Goal: Check status: Check status

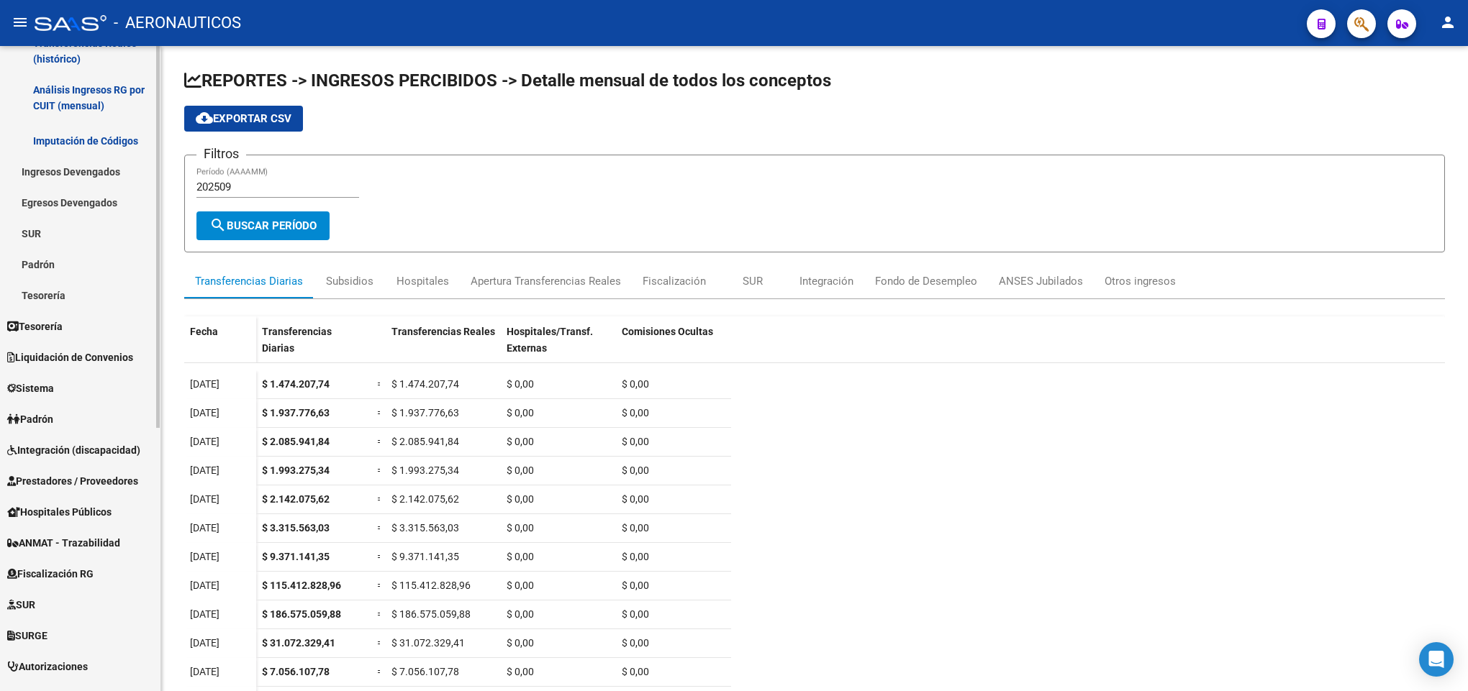
scroll to position [324, 0]
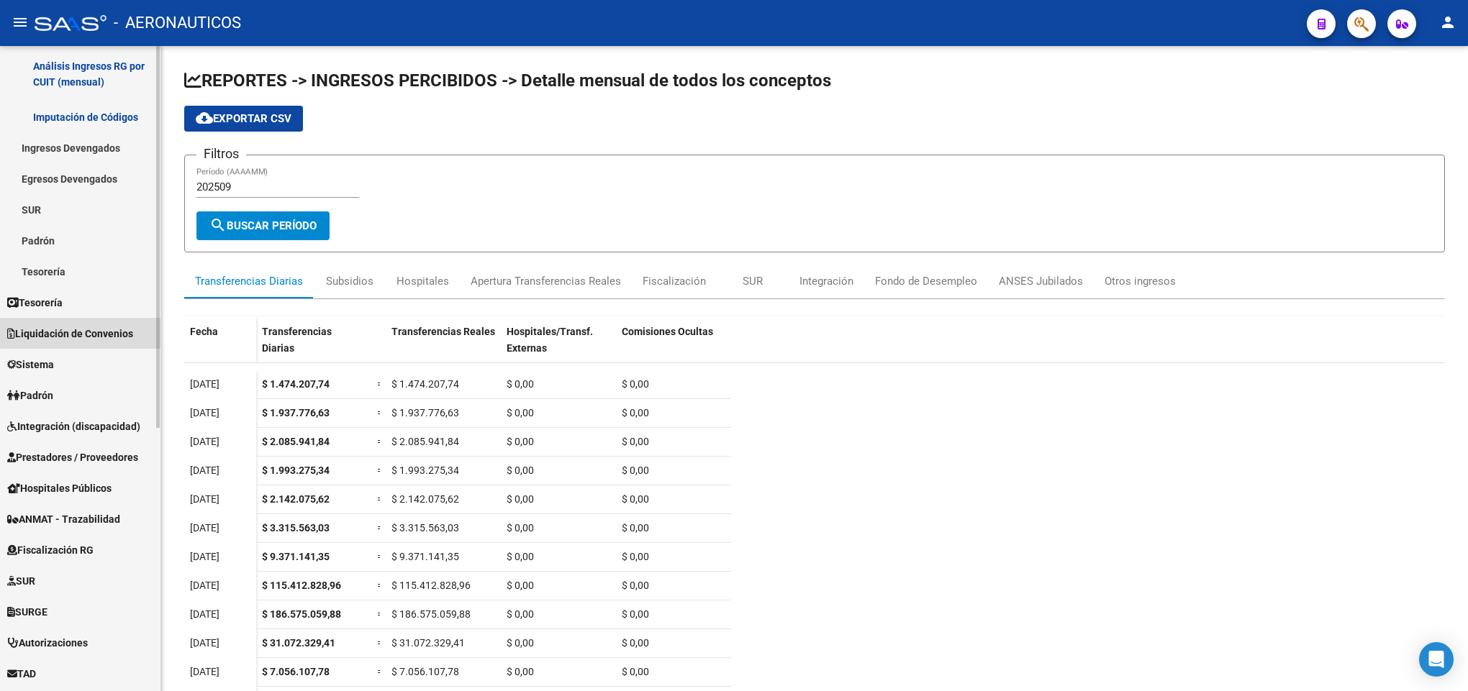
click at [84, 328] on span "Liquidación de Convenios" at bounding box center [70, 334] width 126 height 16
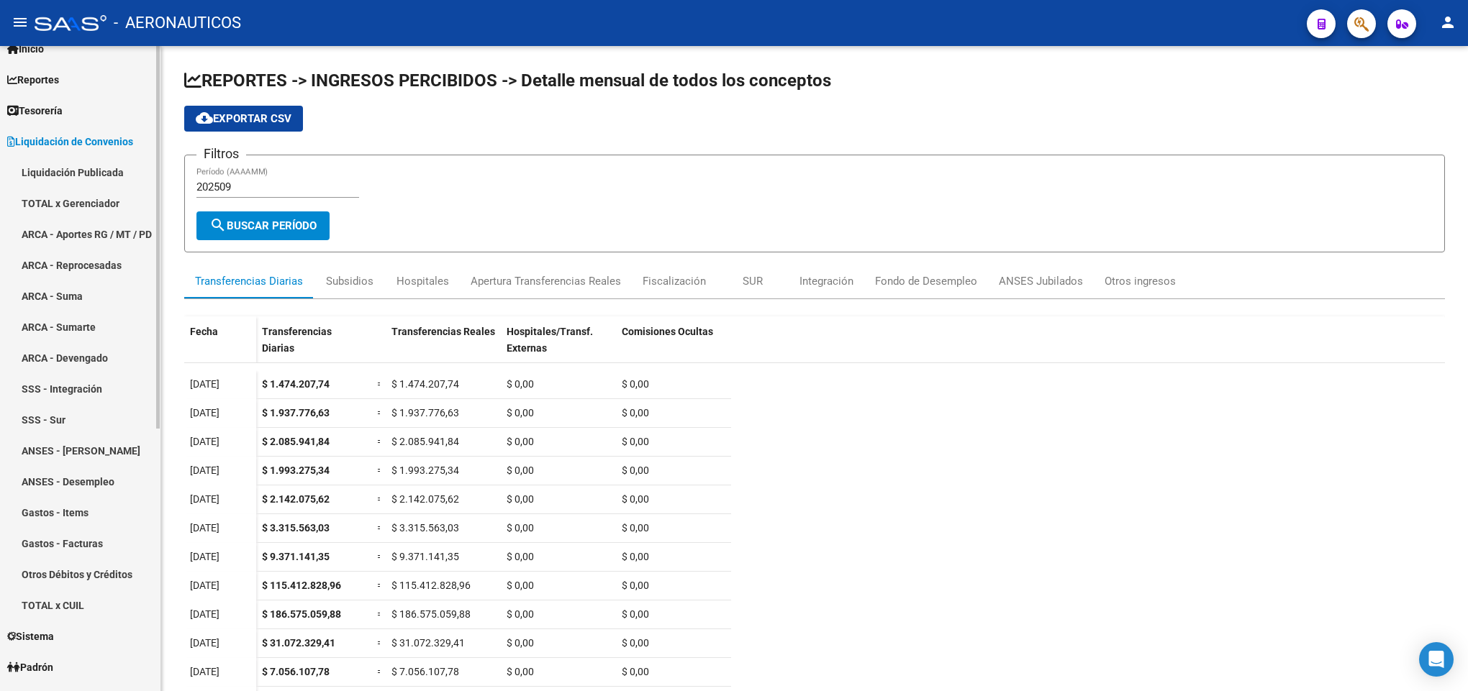
scroll to position [0, 0]
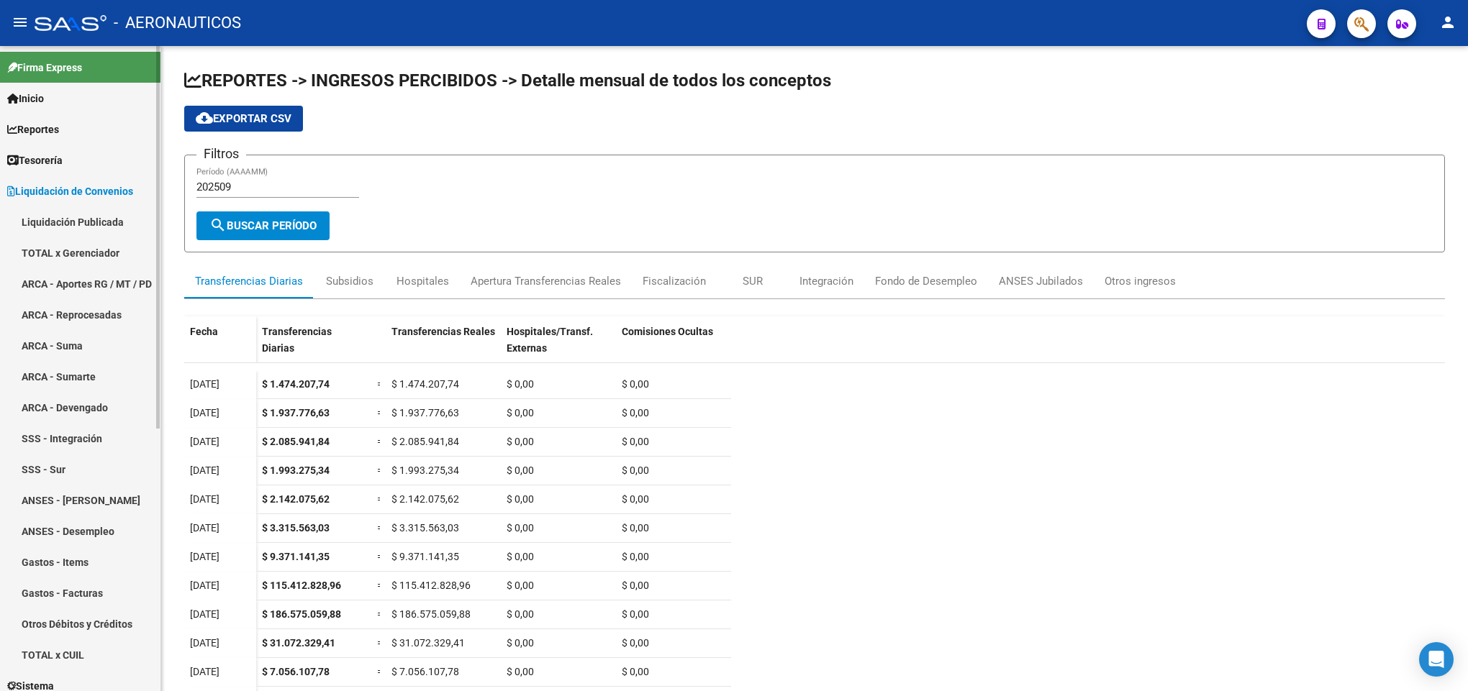
click at [84, 231] on link "Liquidación Publicada" at bounding box center [80, 222] width 160 height 31
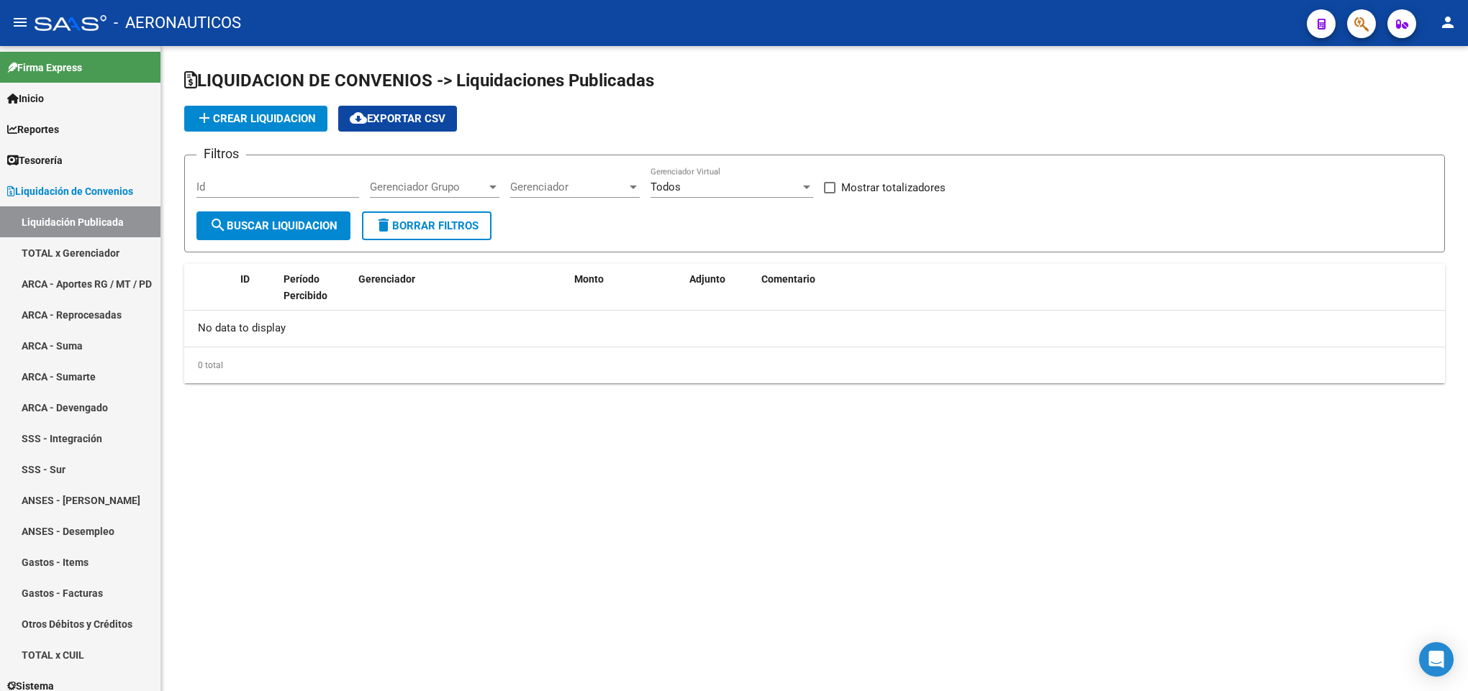
checkbox input "true"
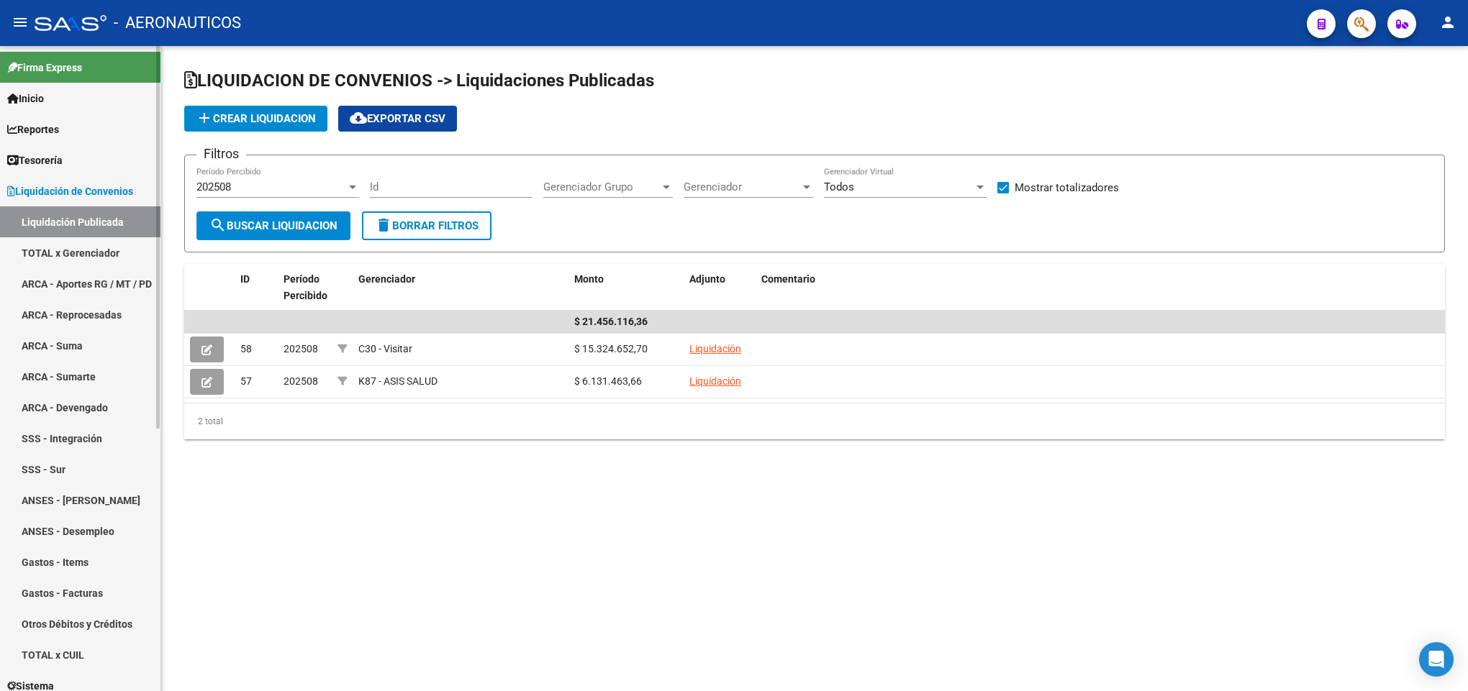
click at [98, 253] on link "TOTAL x Gerenciador" at bounding box center [80, 252] width 160 height 31
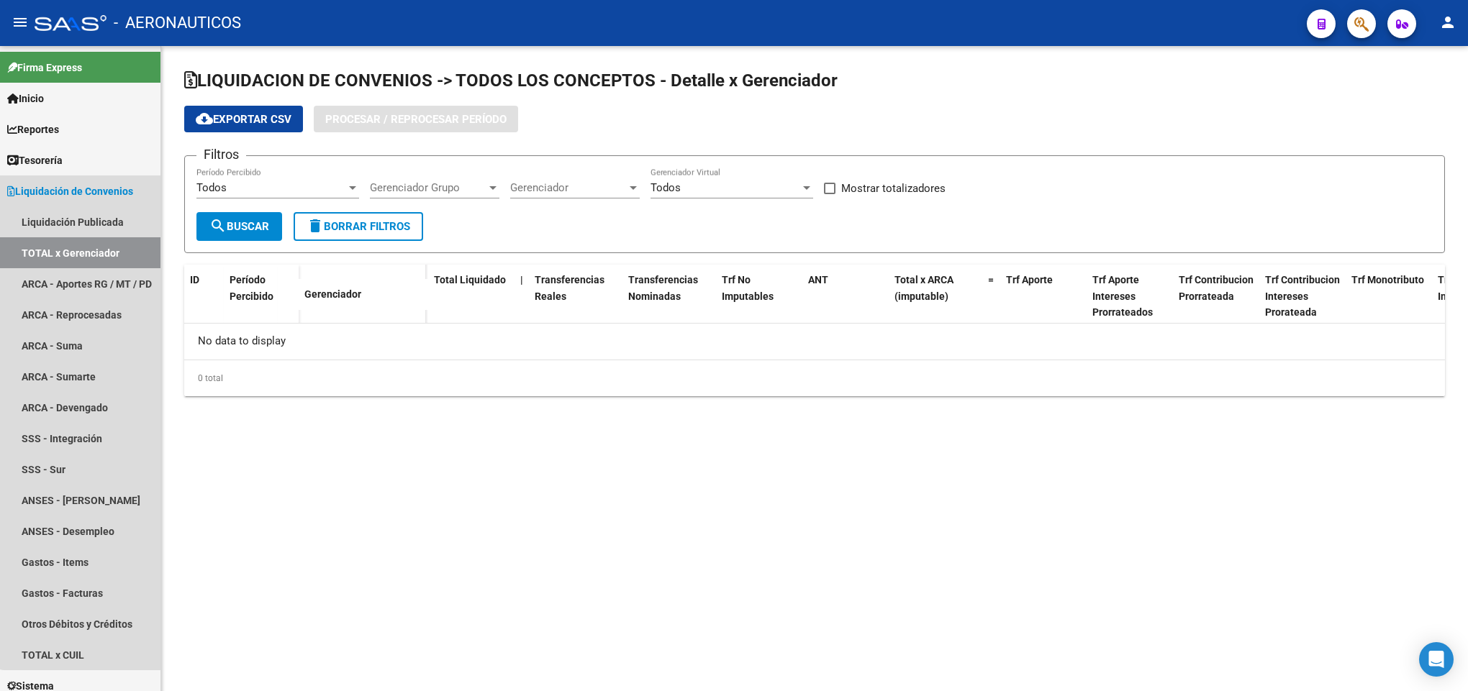
checkbox input "true"
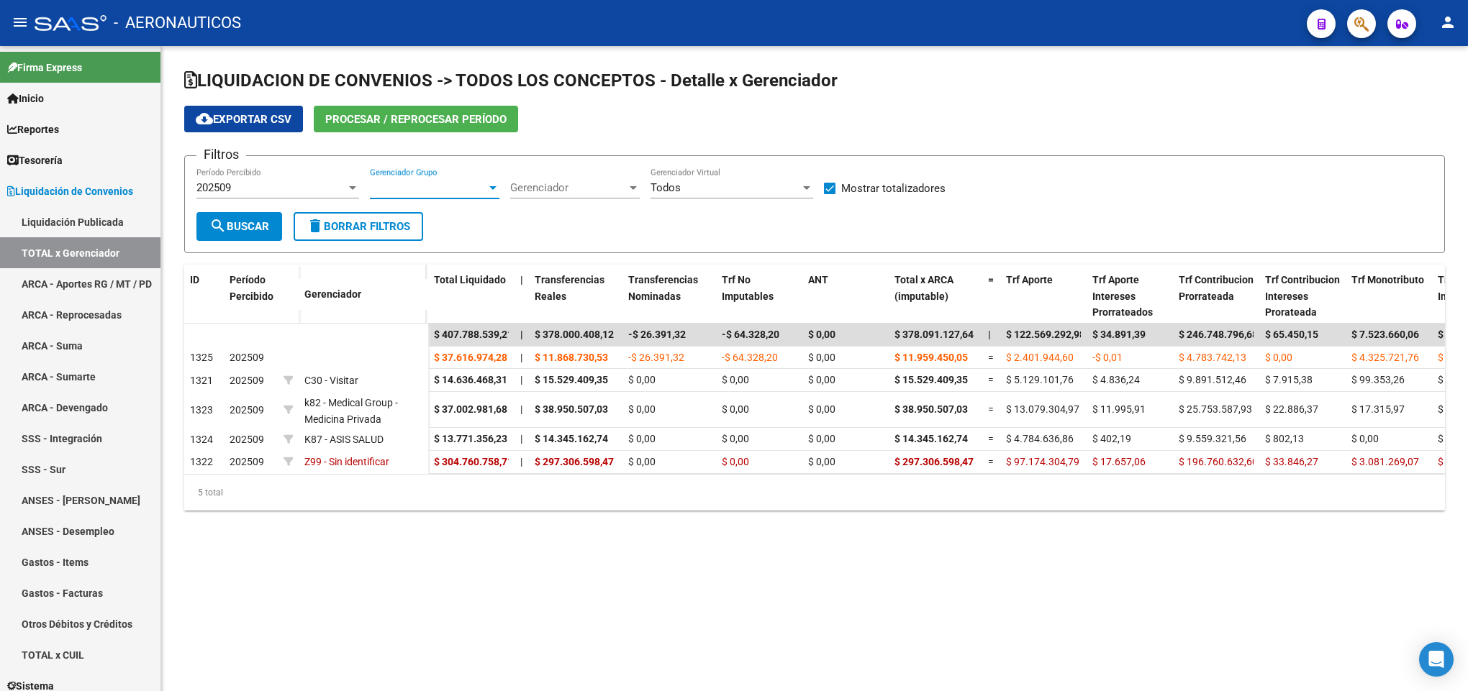
click at [409, 191] on span "Gerenciador Grupo" at bounding box center [428, 187] width 117 height 13
click at [650, 137] on div at bounding box center [734, 345] width 1468 height 691
click at [471, 119] on span "Procesar / Reprocesar período" at bounding box center [415, 119] width 181 height 13
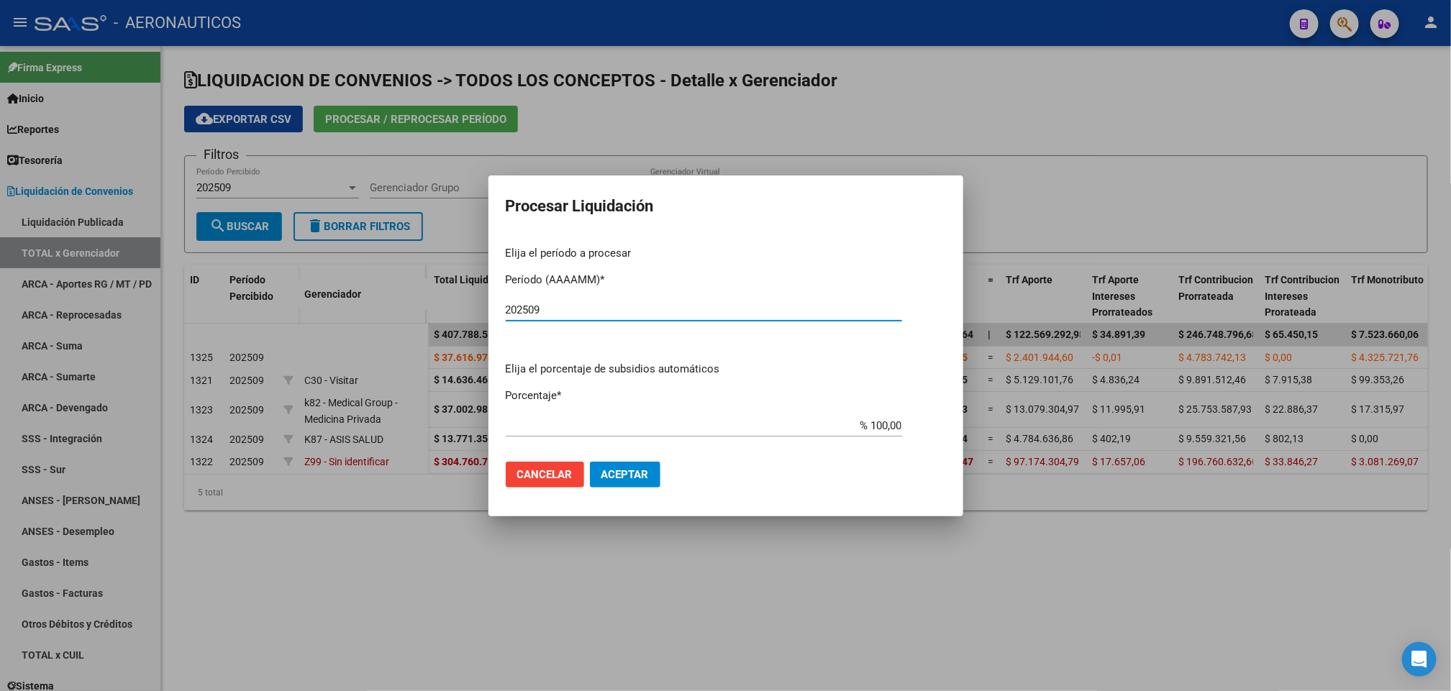
type input "202509"
click at [631, 481] on button "Aceptar" at bounding box center [625, 475] width 71 height 26
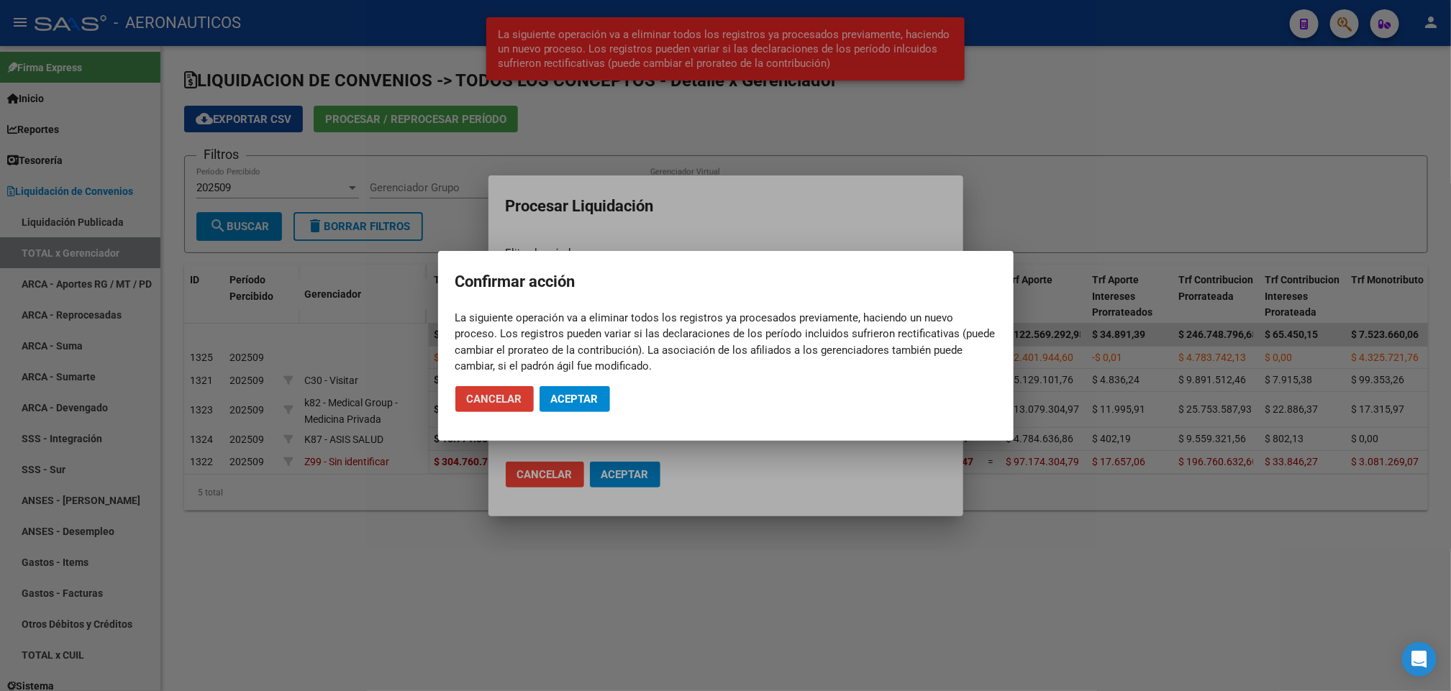
click at [568, 396] on span "Aceptar" at bounding box center [574, 399] width 47 height 13
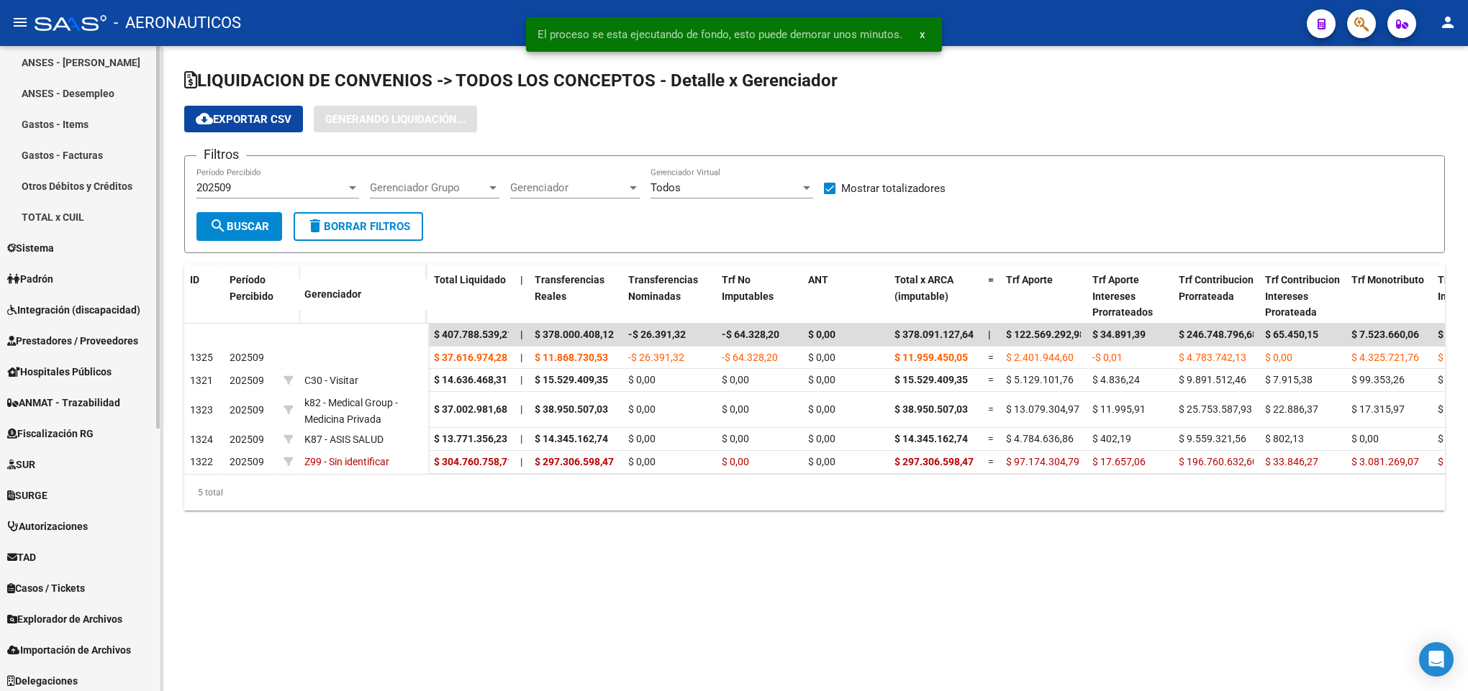
scroll to position [443, 0]
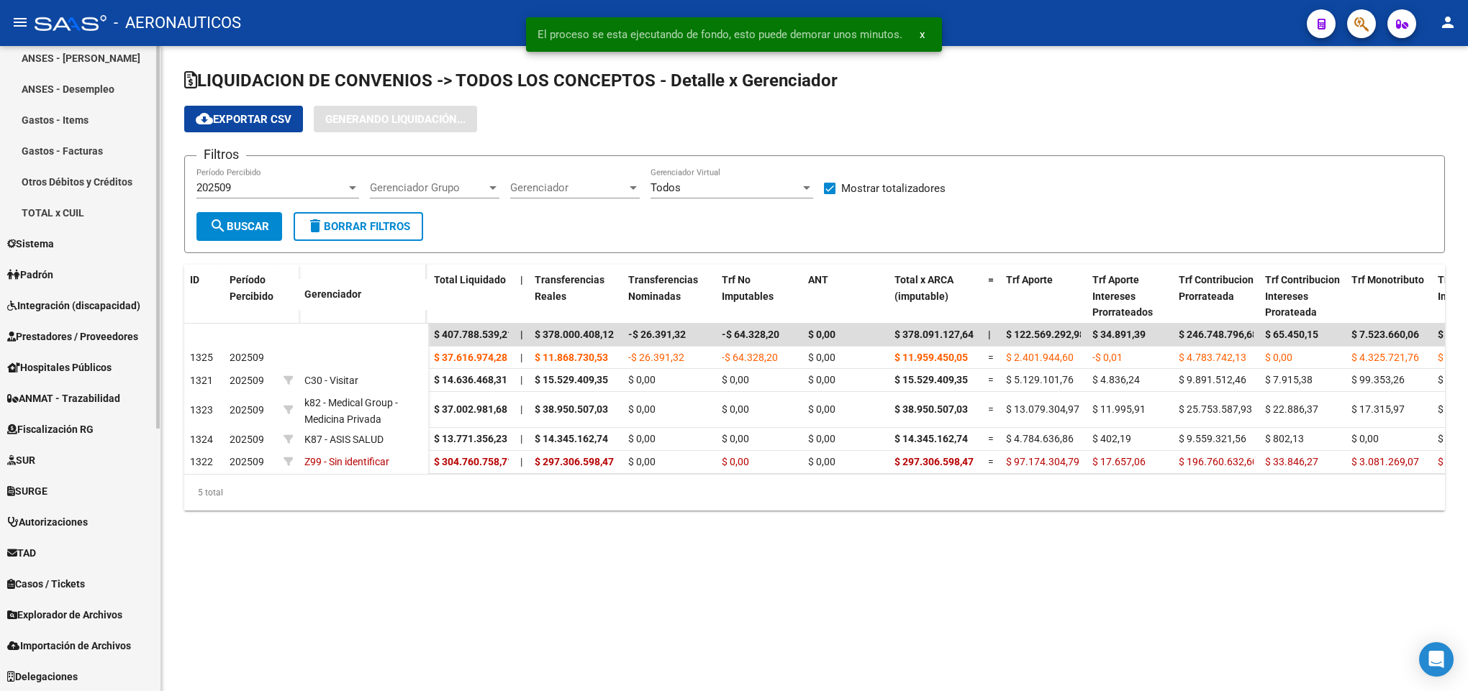
click at [48, 545] on link "TAD" at bounding box center [80, 552] width 160 height 31
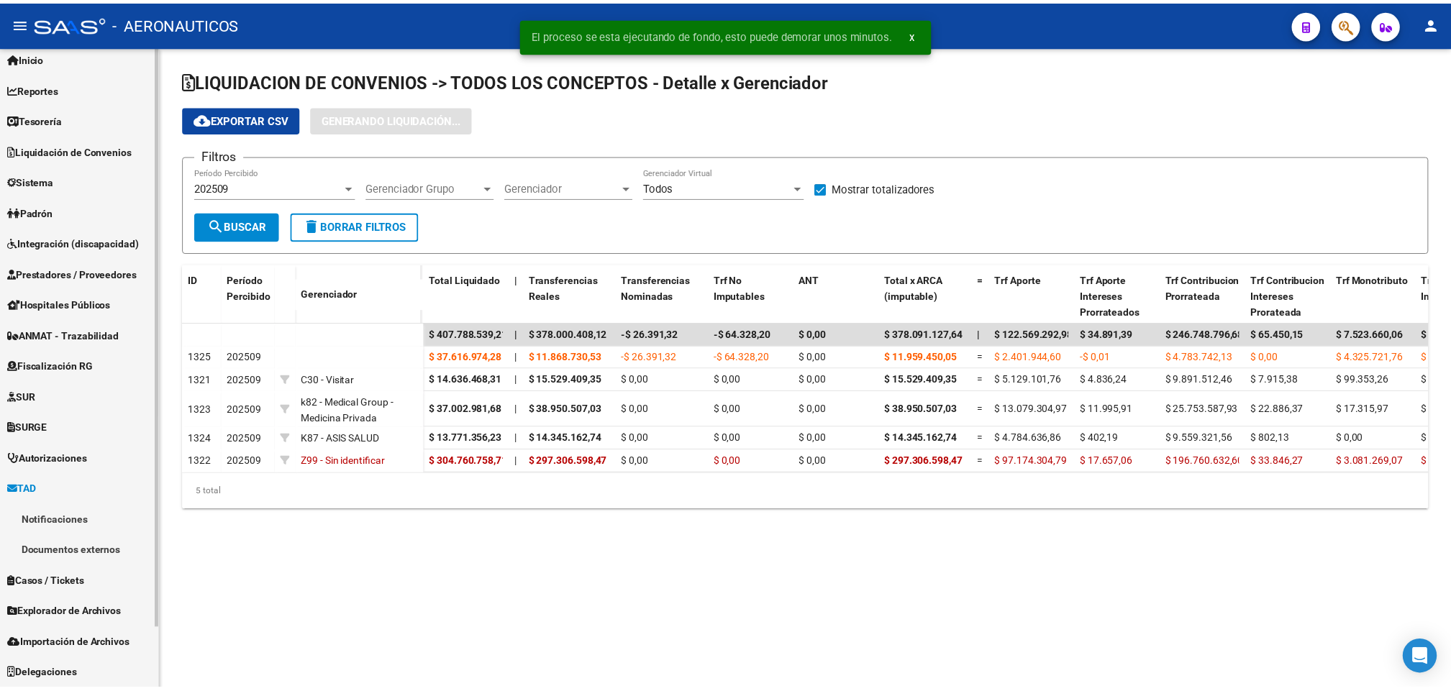
scroll to position [41, 0]
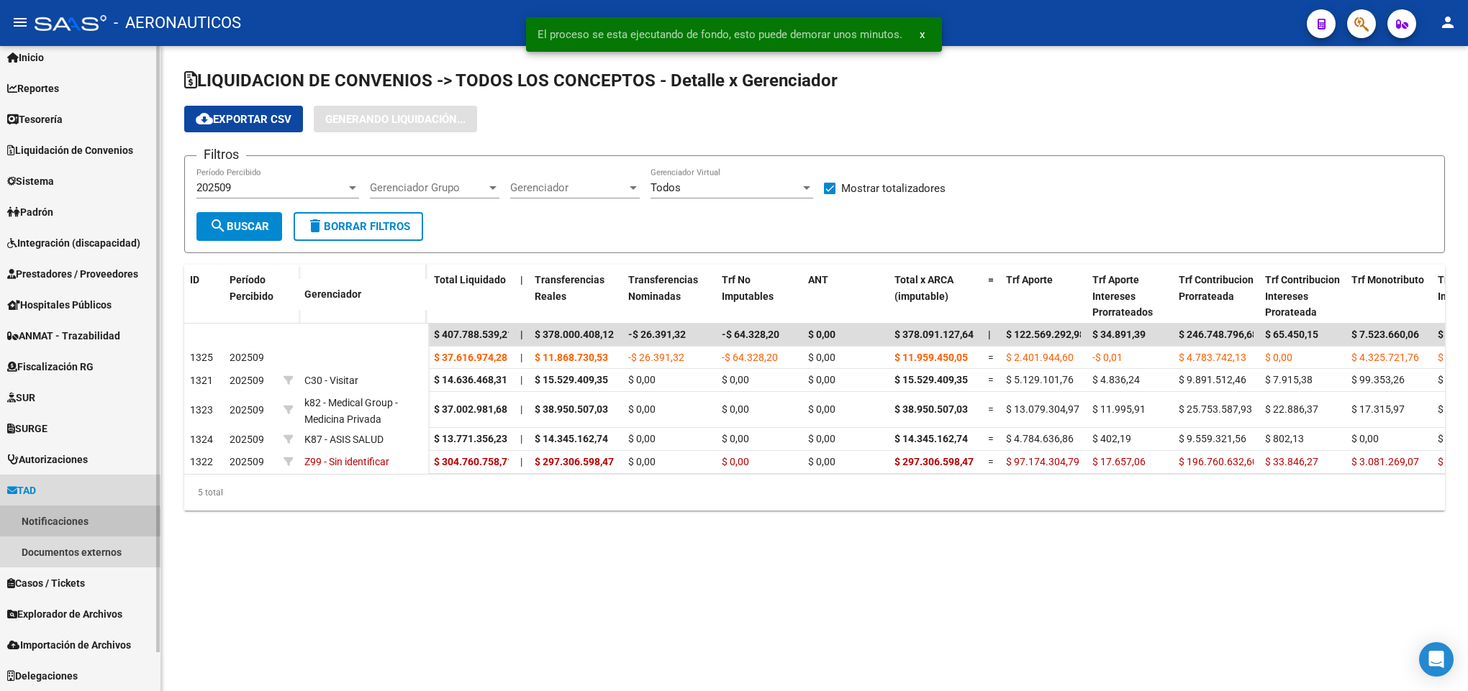
click at [45, 522] on link "Notificaciones" at bounding box center [80, 521] width 160 height 31
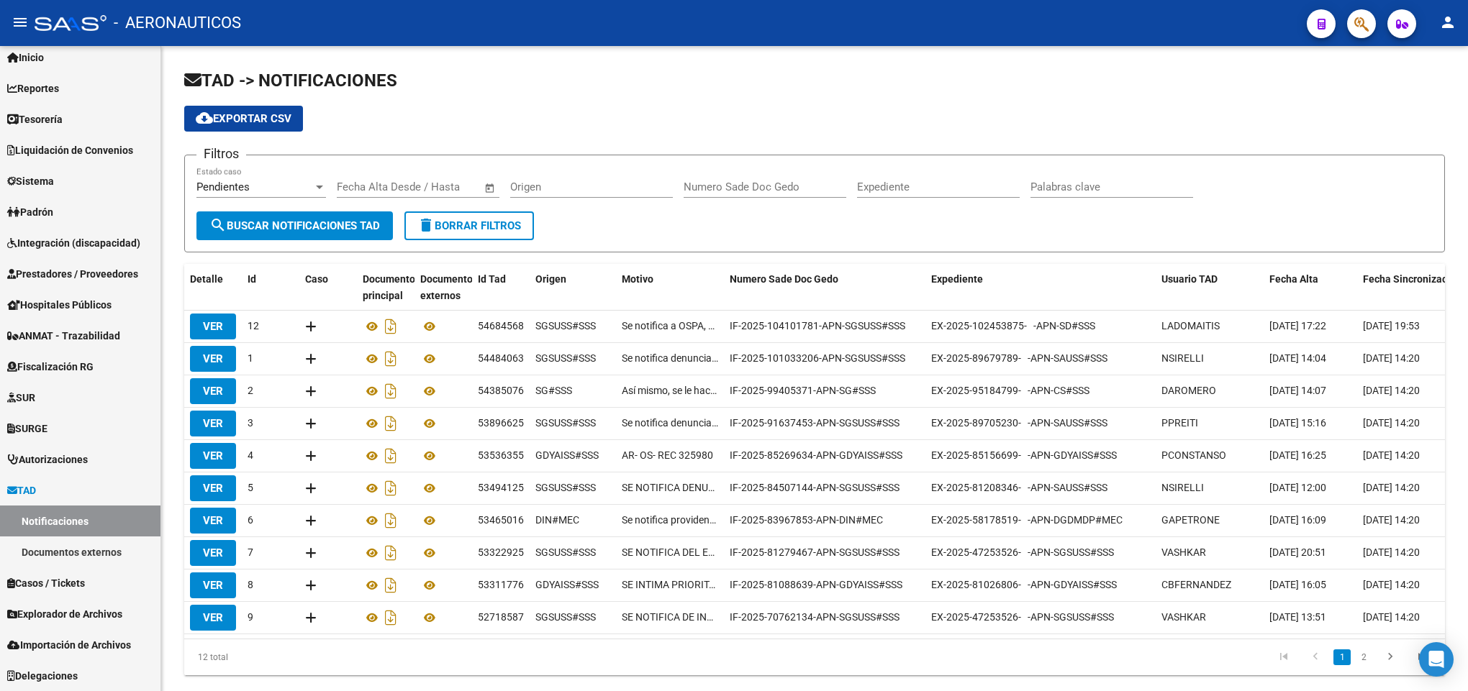
click at [1358, 17] on icon "button" at bounding box center [1361, 24] width 14 height 17
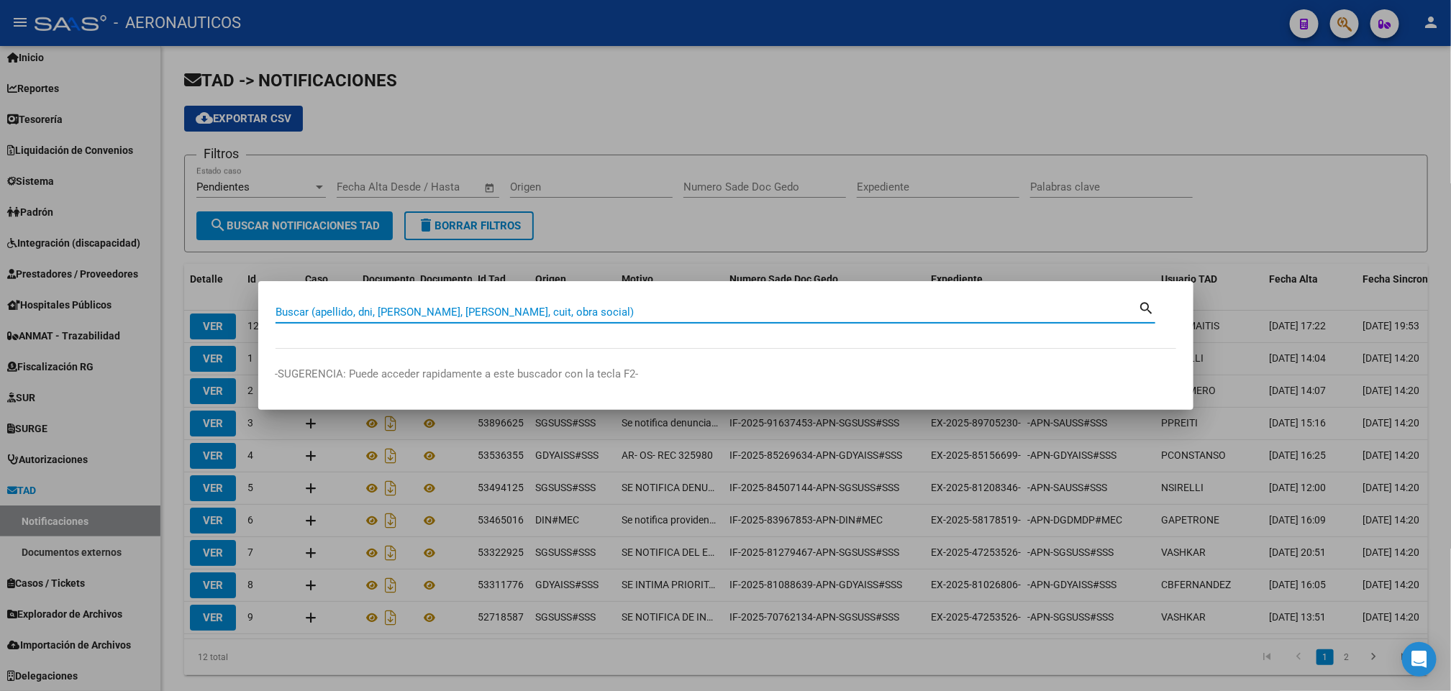
paste input "39821100"
type input "39821100"
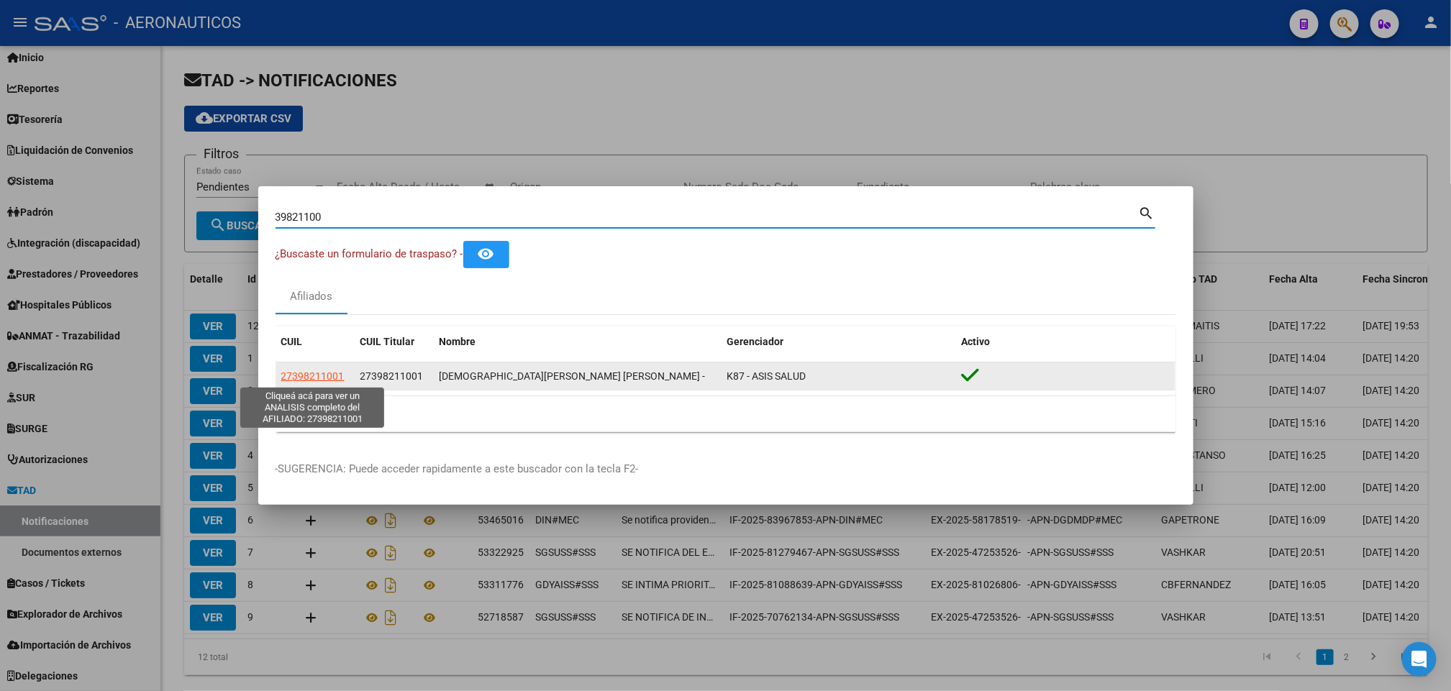
click at [322, 382] on span "27398211001" at bounding box center [312, 377] width 63 height 12
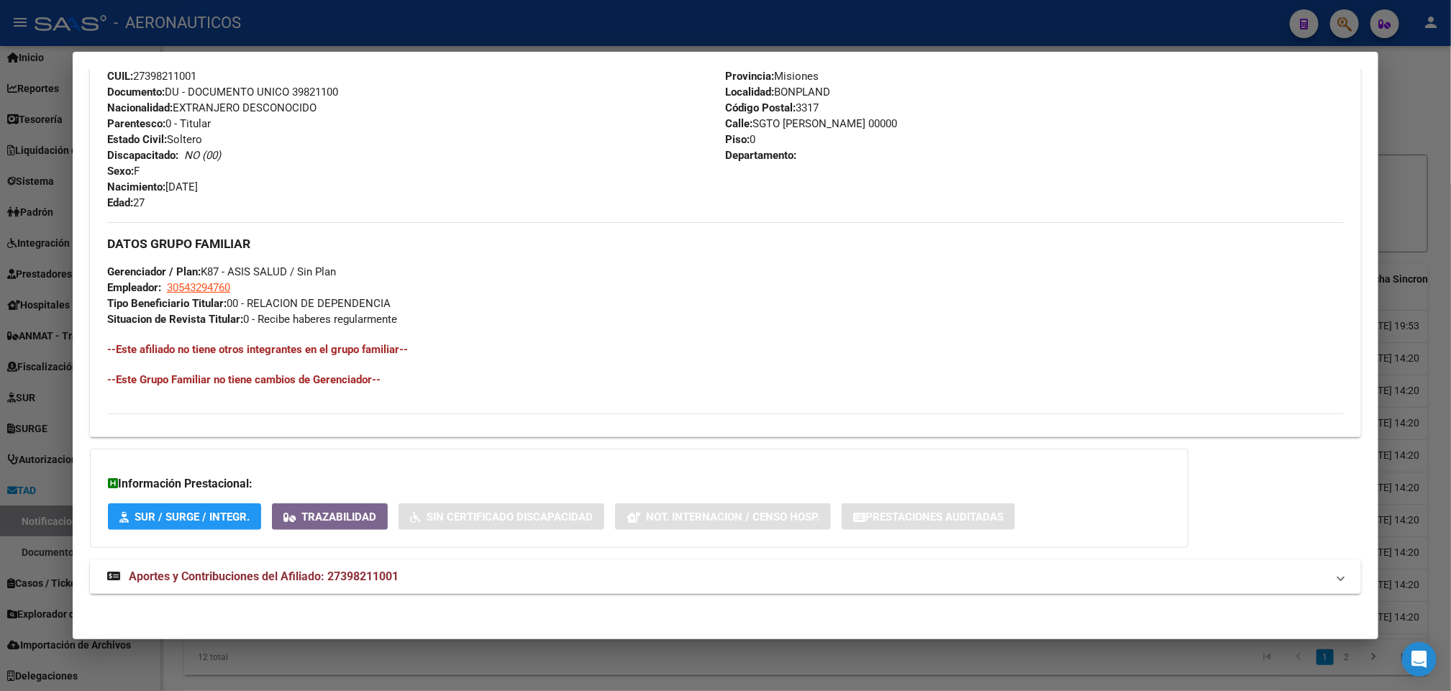
scroll to position [540, 0]
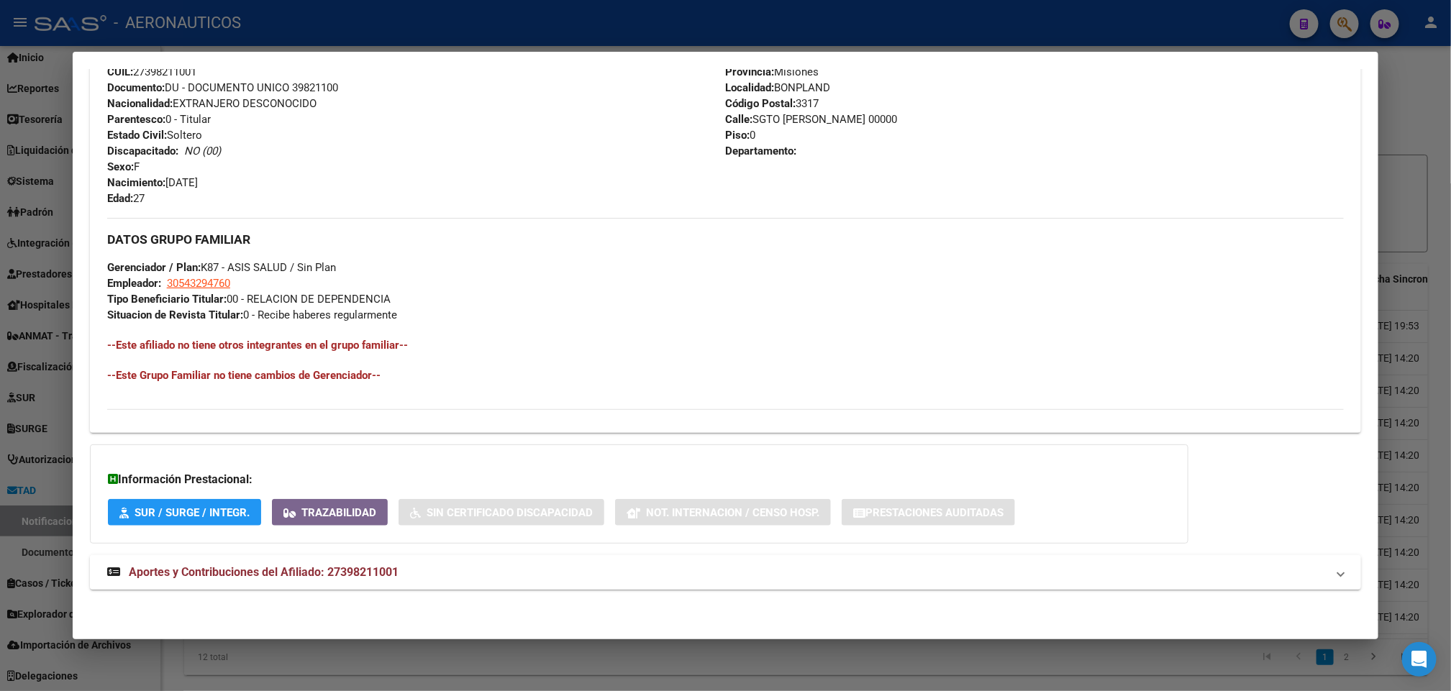
click at [270, 573] on span "Aportes y Contribuciones del Afiliado: 27398211001" at bounding box center [264, 573] width 270 height 14
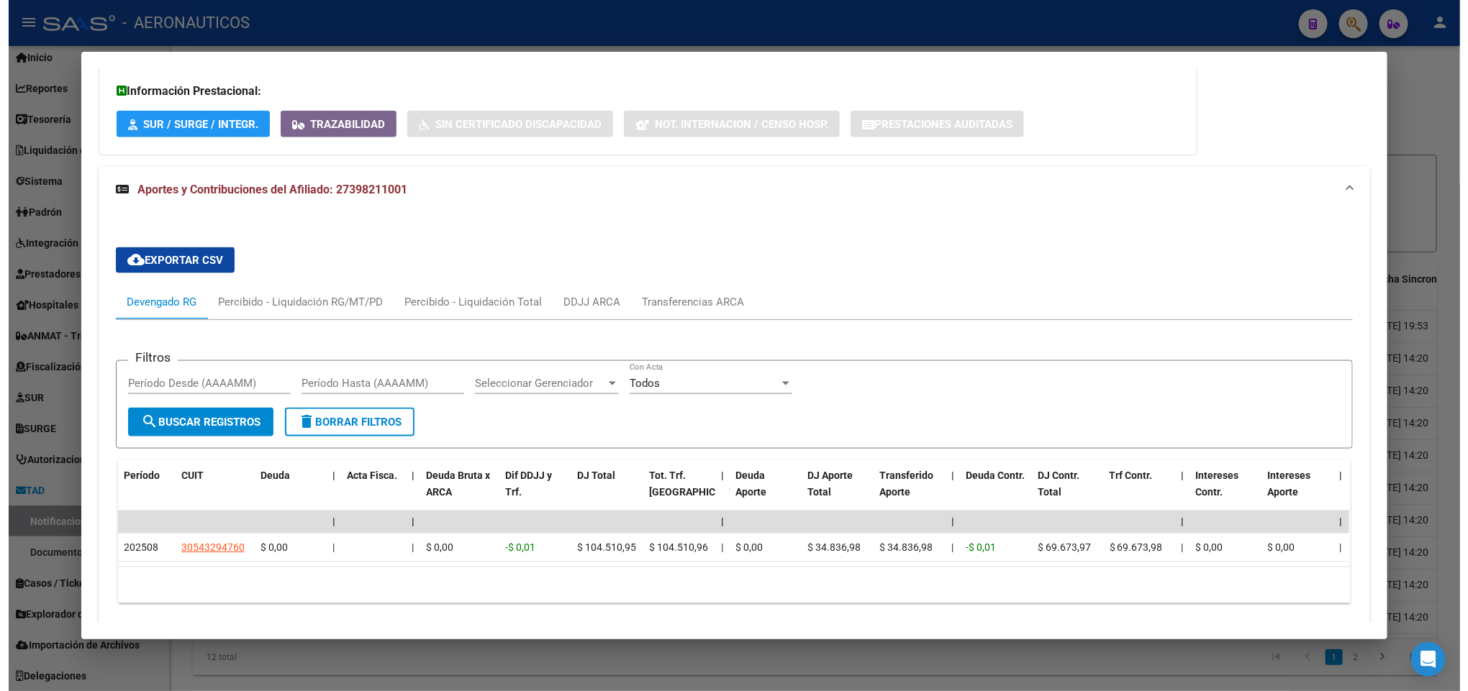
scroll to position [995, 0]
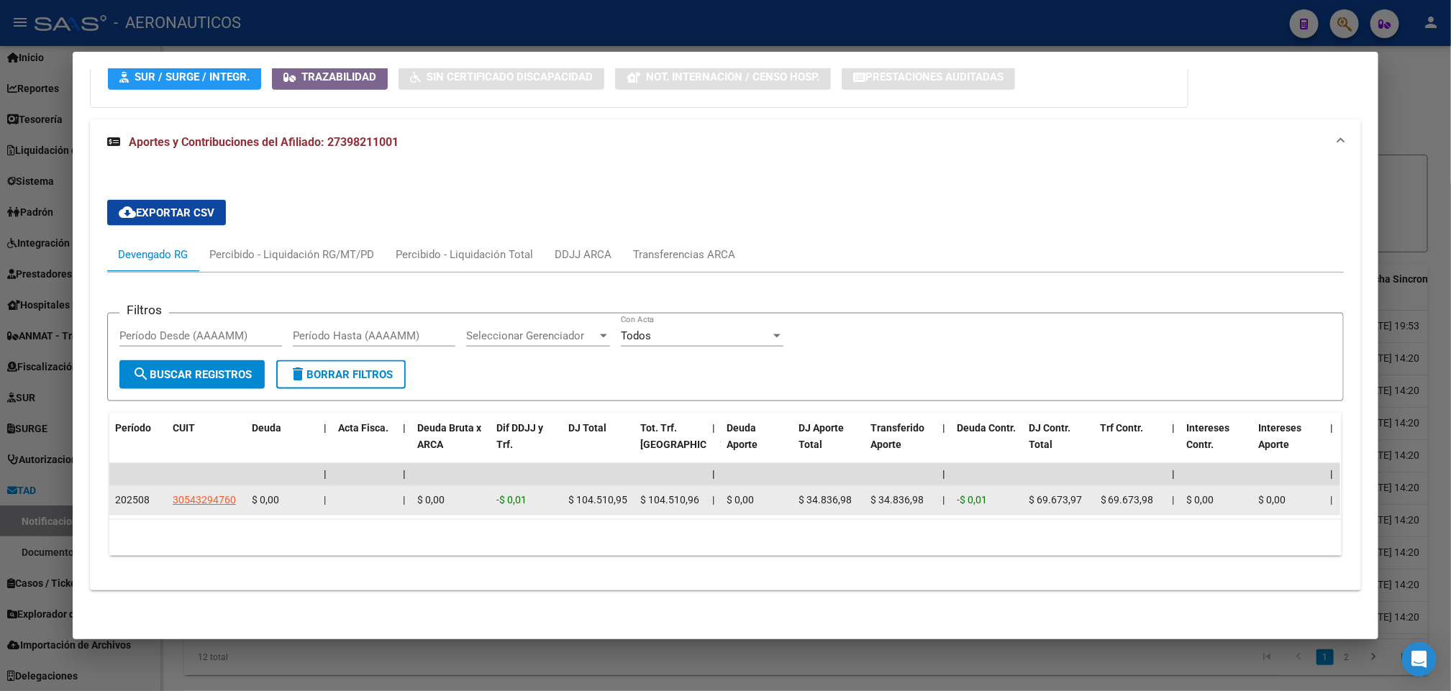
drag, startPoint x: 575, startPoint y: 479, endPoint x: 587, endPoint y: 478, distance: 12.3
click at [587, 494] on span "$ 104.510,95" at bounding box center [597, 500] width 59 height 12
click at [663, 494] on span "$ 104.510,96" at bounding box center [669, 500] width 59 height 12
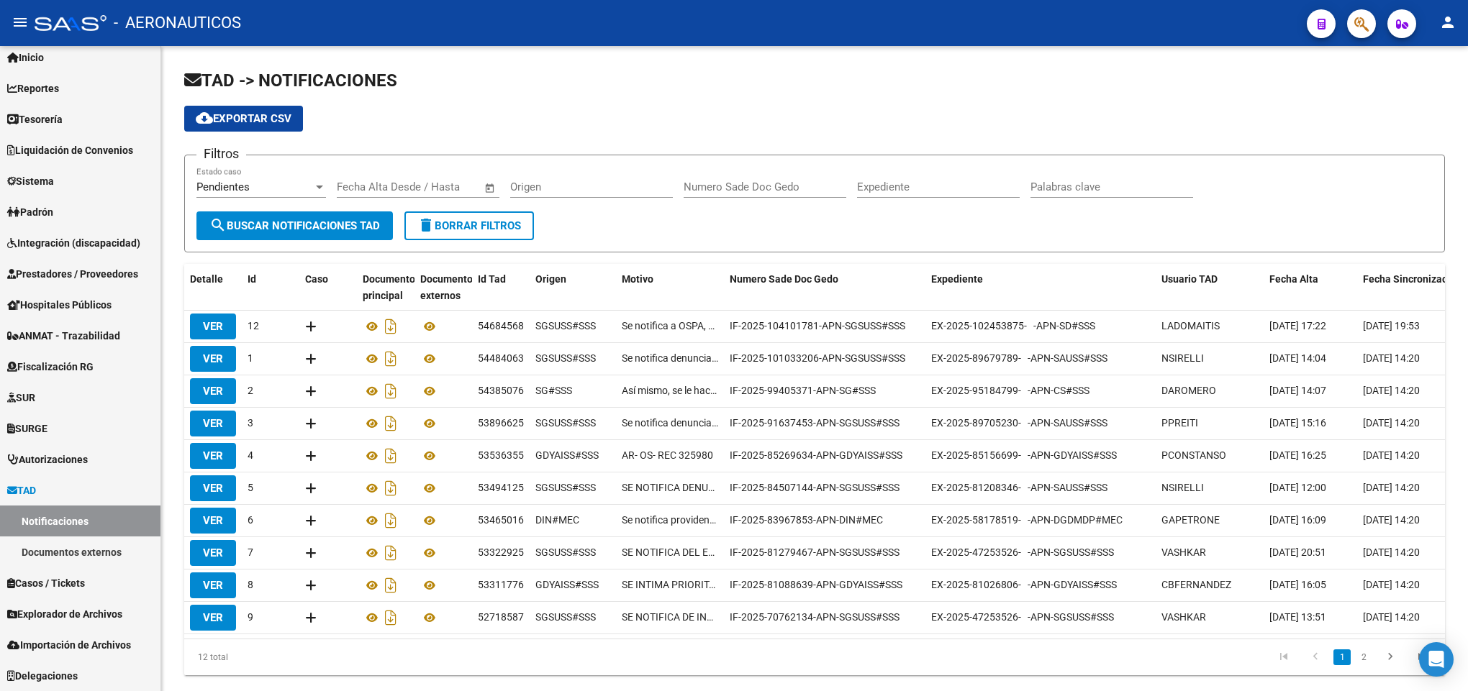
click at [1371, 27] on button "button" at bounding box center [1361, 23] width 29 height 29
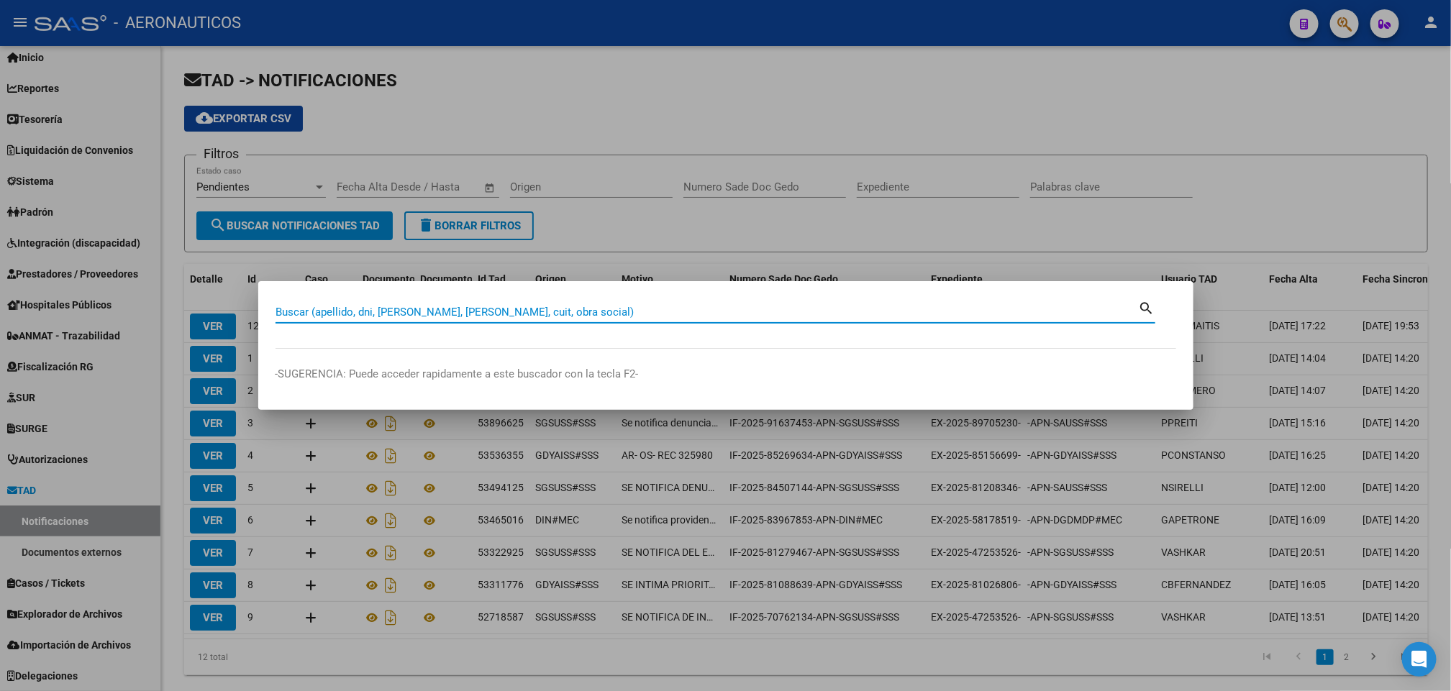
click at [694, 315] on input "Buscar (apellido, dni, [PERSON_NAME], [PERSON_NAME], cuit, obra social)" at bounding box center [707, 312] width 863 height 13
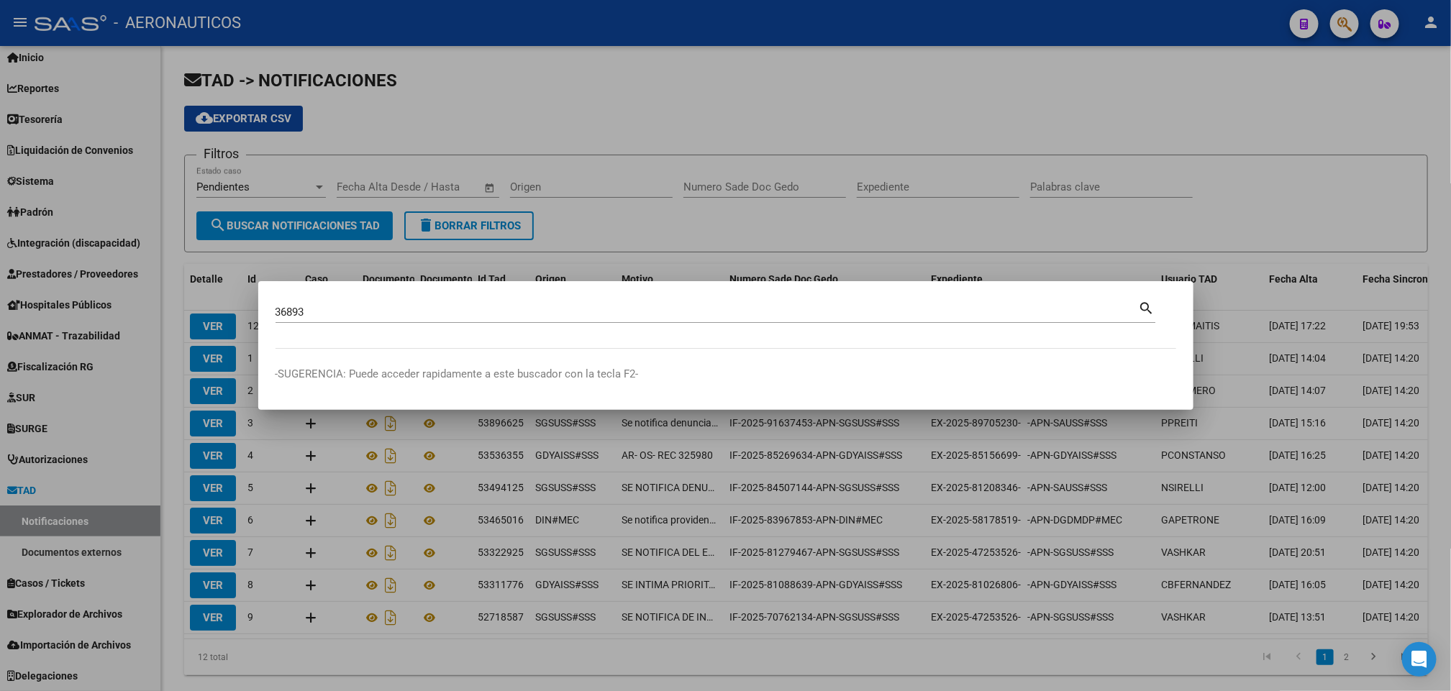
click at [986, 302] on div "36893 Buscar (apellido, dni, cuil, nro traspaso, cuit, obra social)" at bounding box center [707, 312] width 863 height 22
type input "36893009"
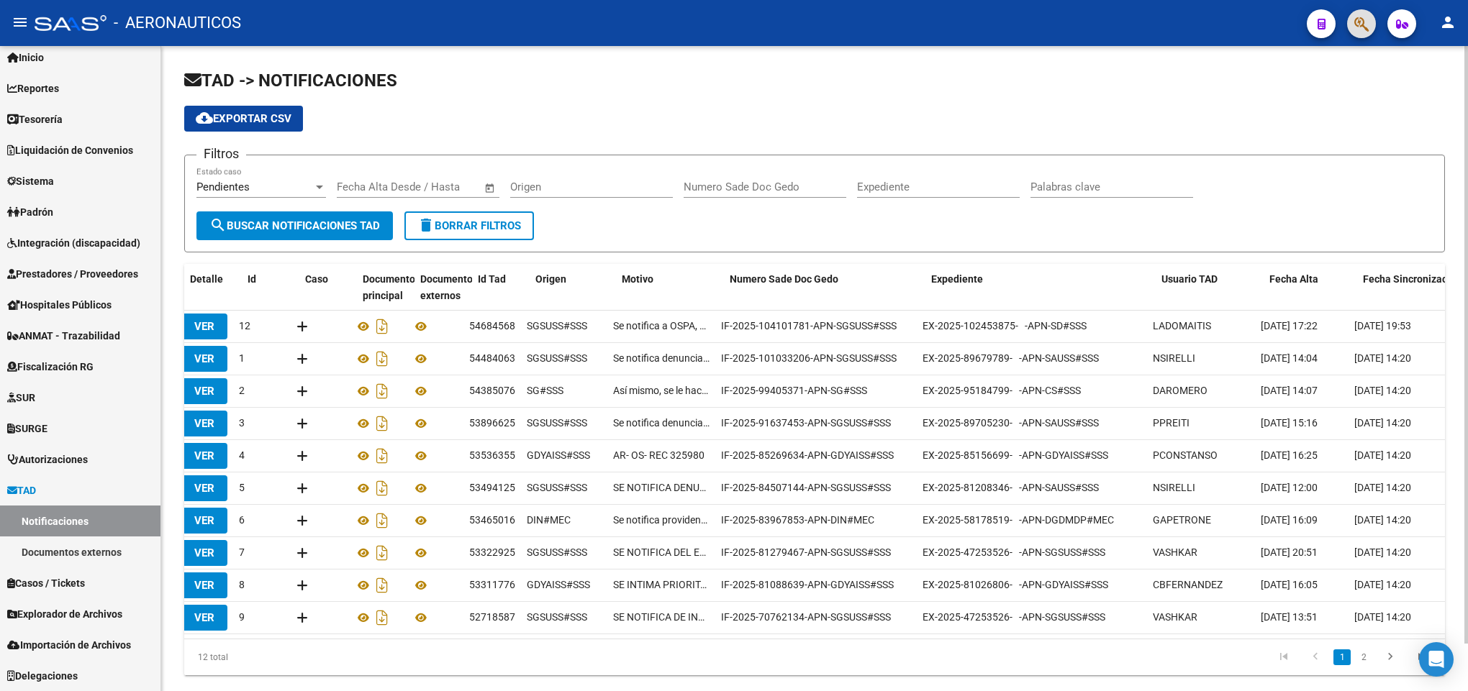
scroll to position [0, 0]
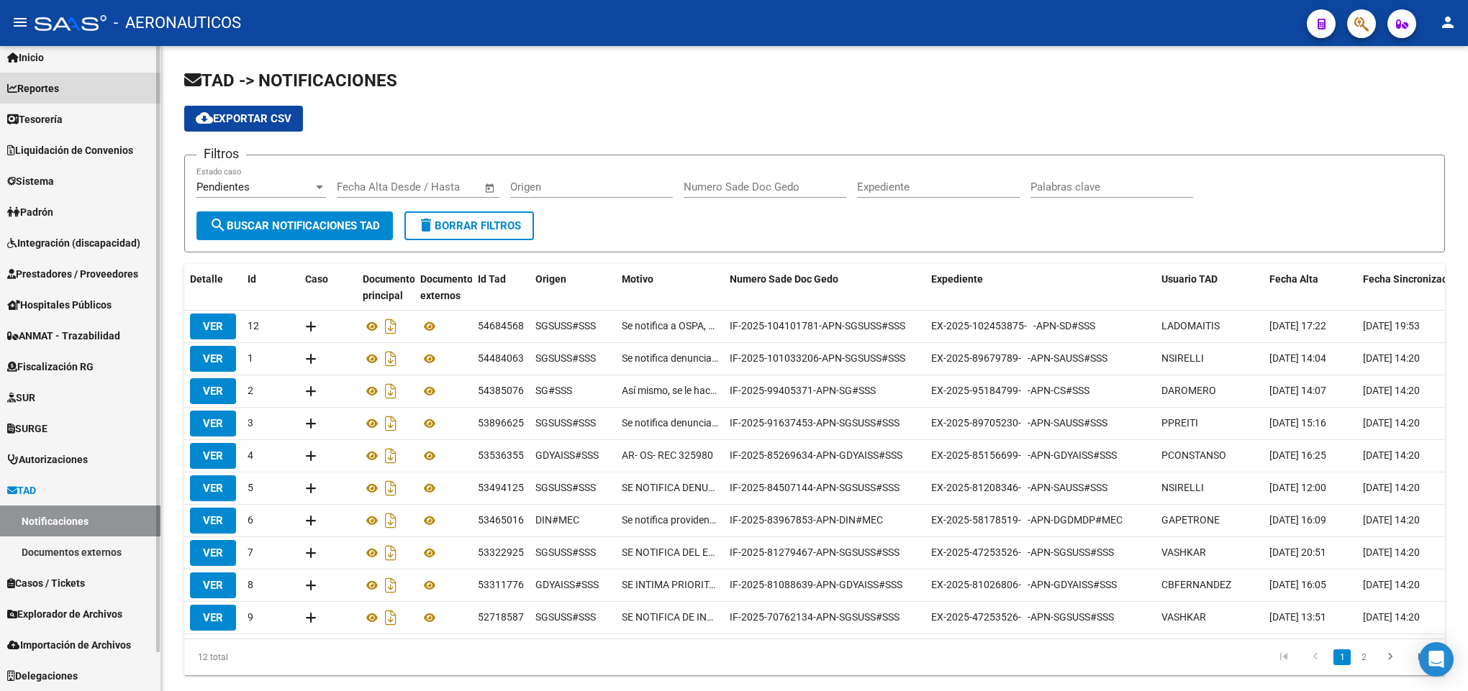
click at [58, 85] on span "Reportes" at bounding box center [33, 89] width 52 height 16
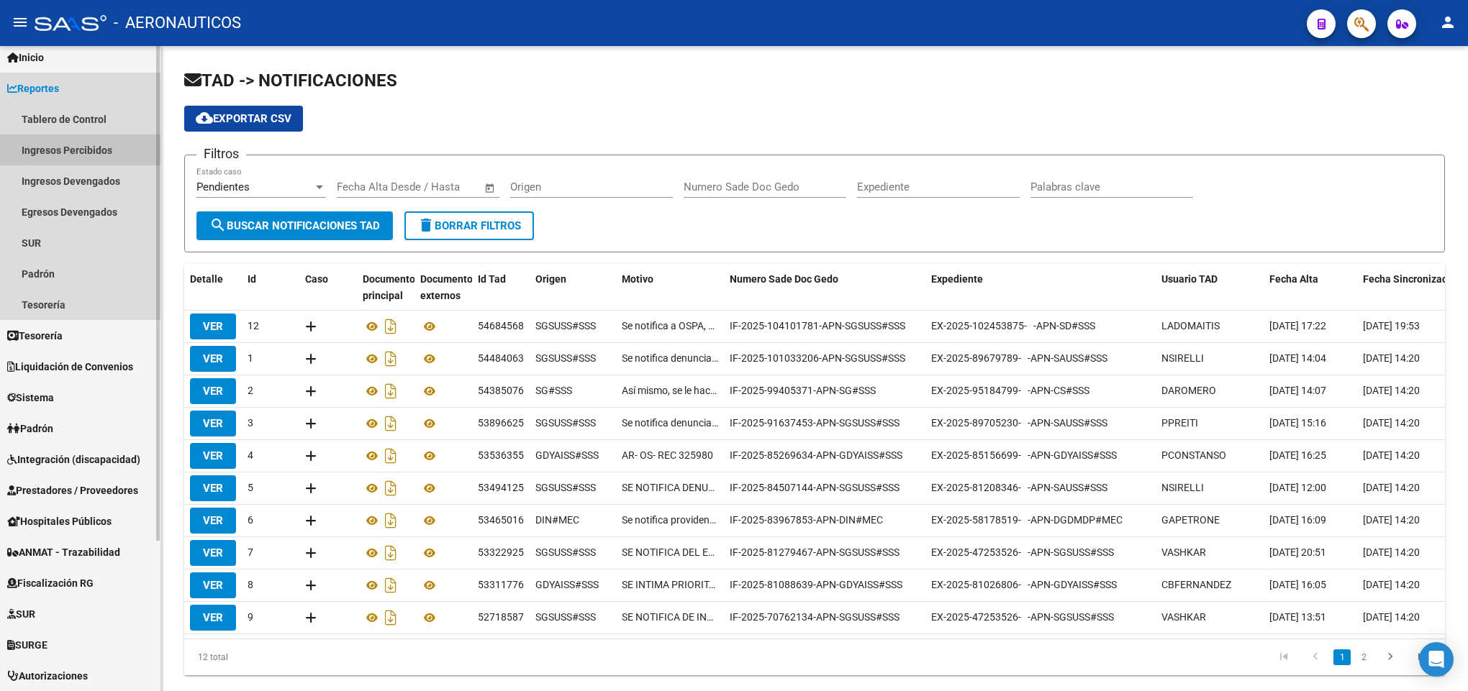
click at [73, 139] on link "Ingresos Percibidos" at bounding box center [80, 150] width 160 height 31
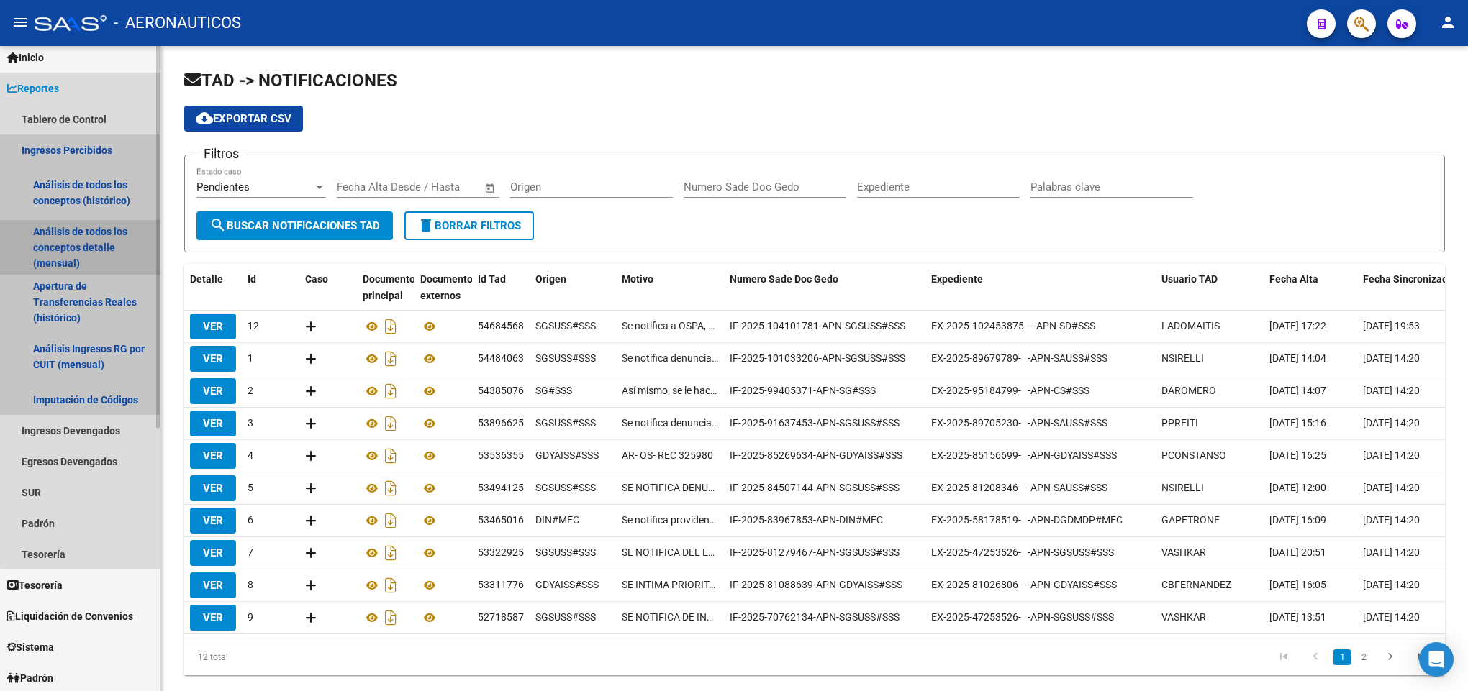
click at [91, 232] on link "Análisis de todos los conceptos detalle (mensual)" at bounding box center [80, 247] width 160 height 55
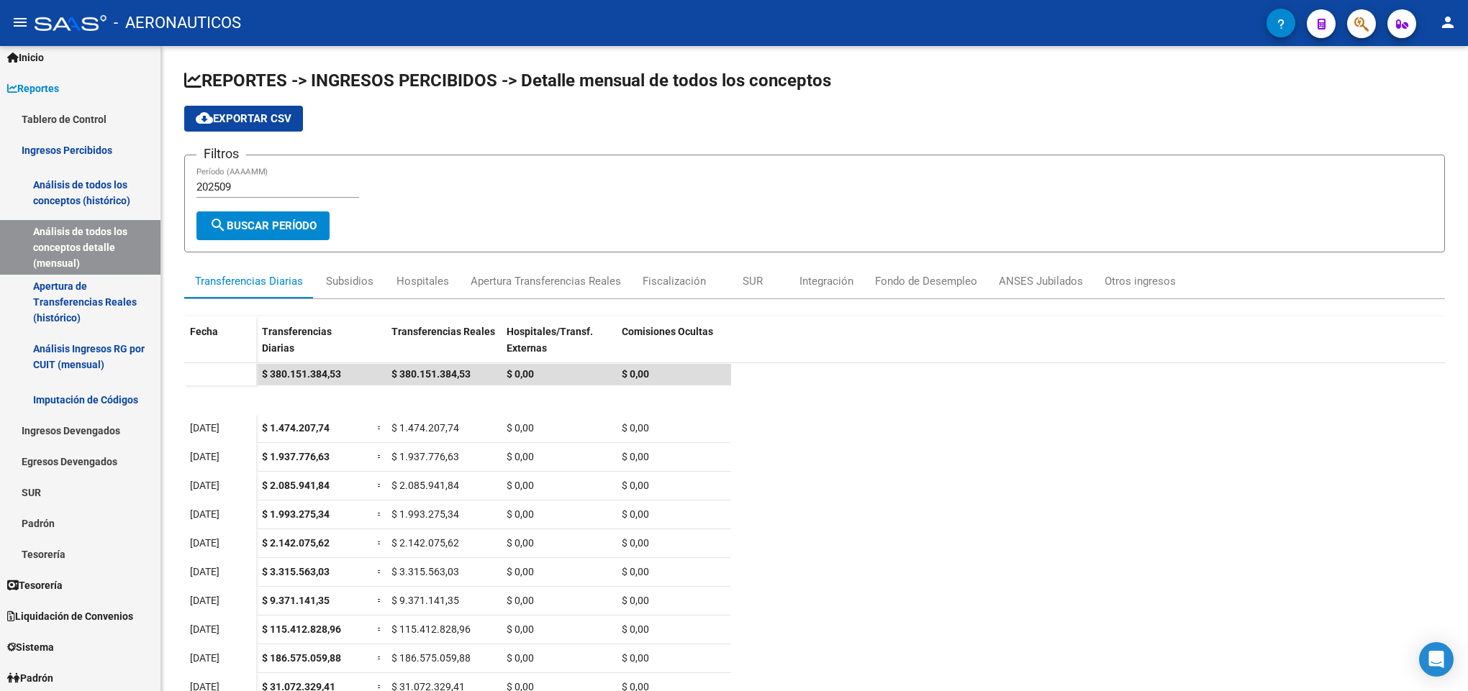
scroll to position [44, 0]
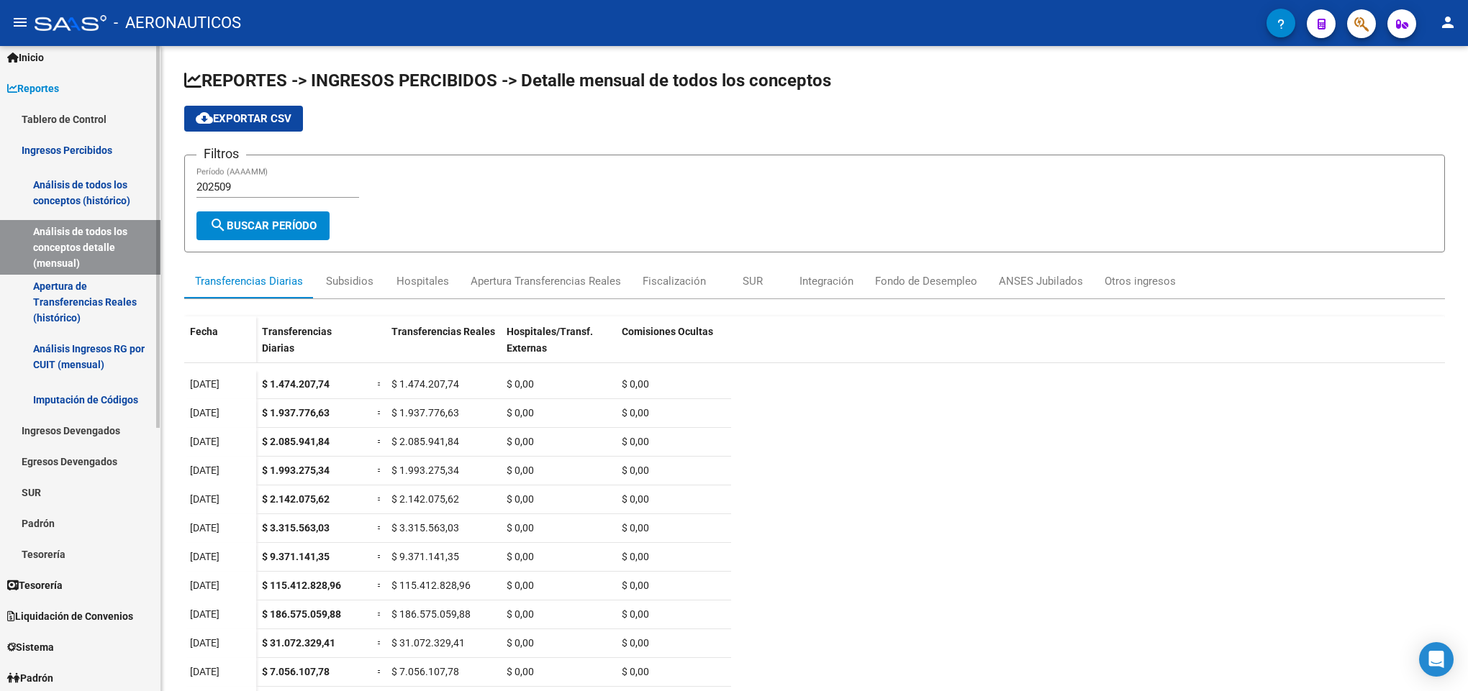
click at [63, 609] on span "Liquidación de Convenios" at bounding box center [70, 617] width 126 height 16
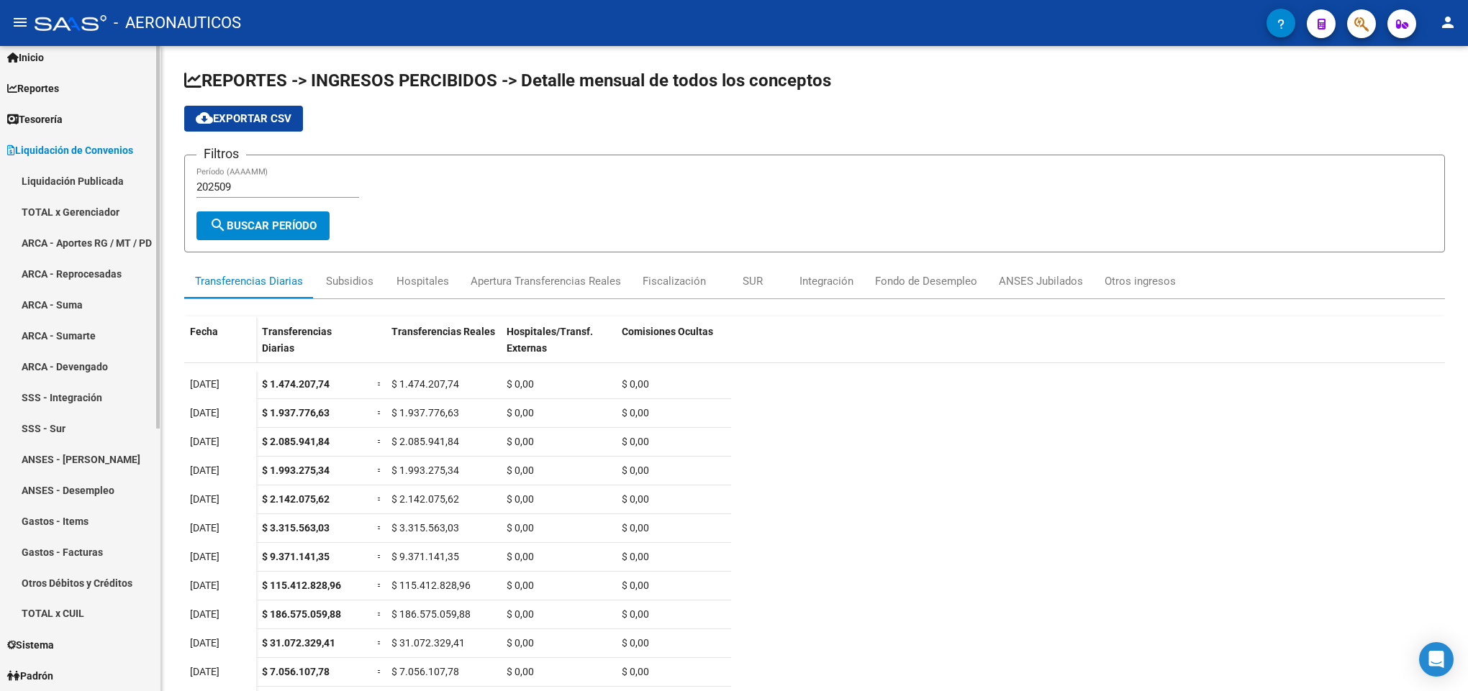
click at [86, 214] on link "TOTAL x Gerenciador" at bounding box center [80, 211] width 160 height 31
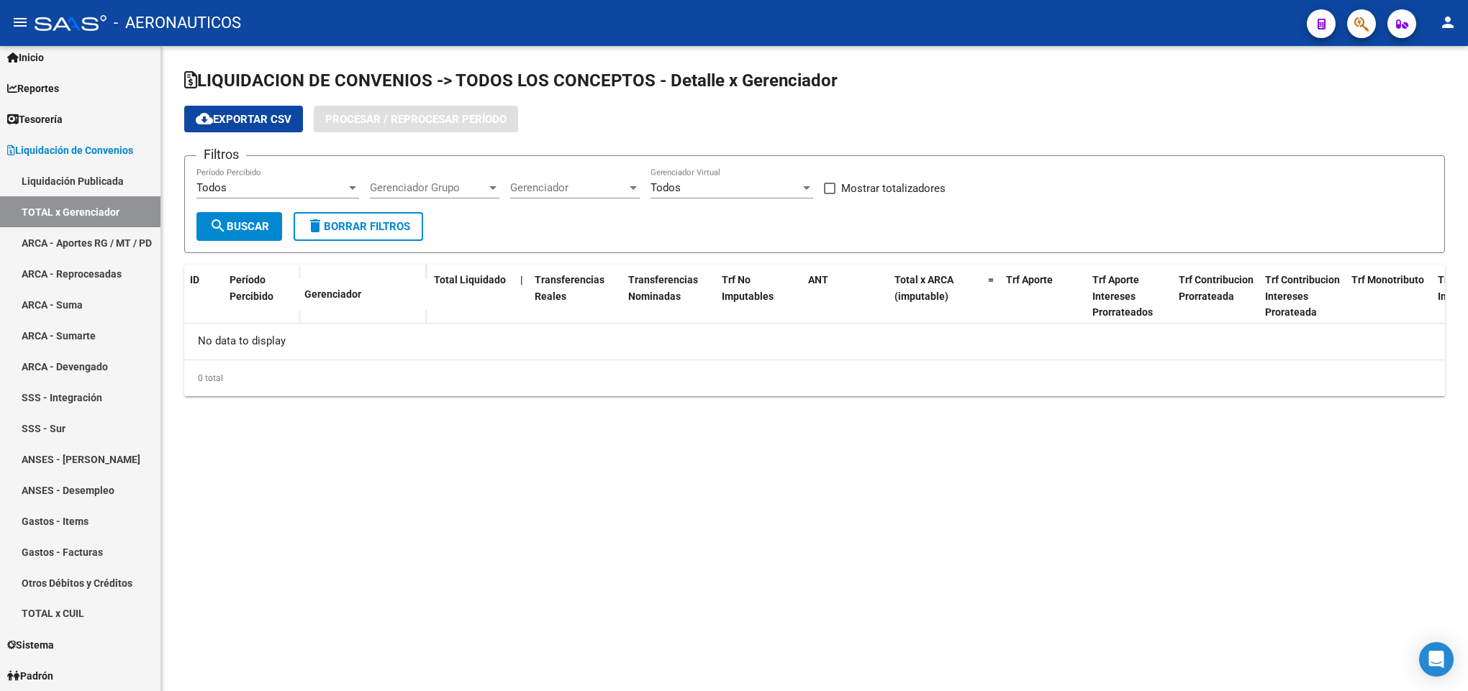
checkbox input "true"
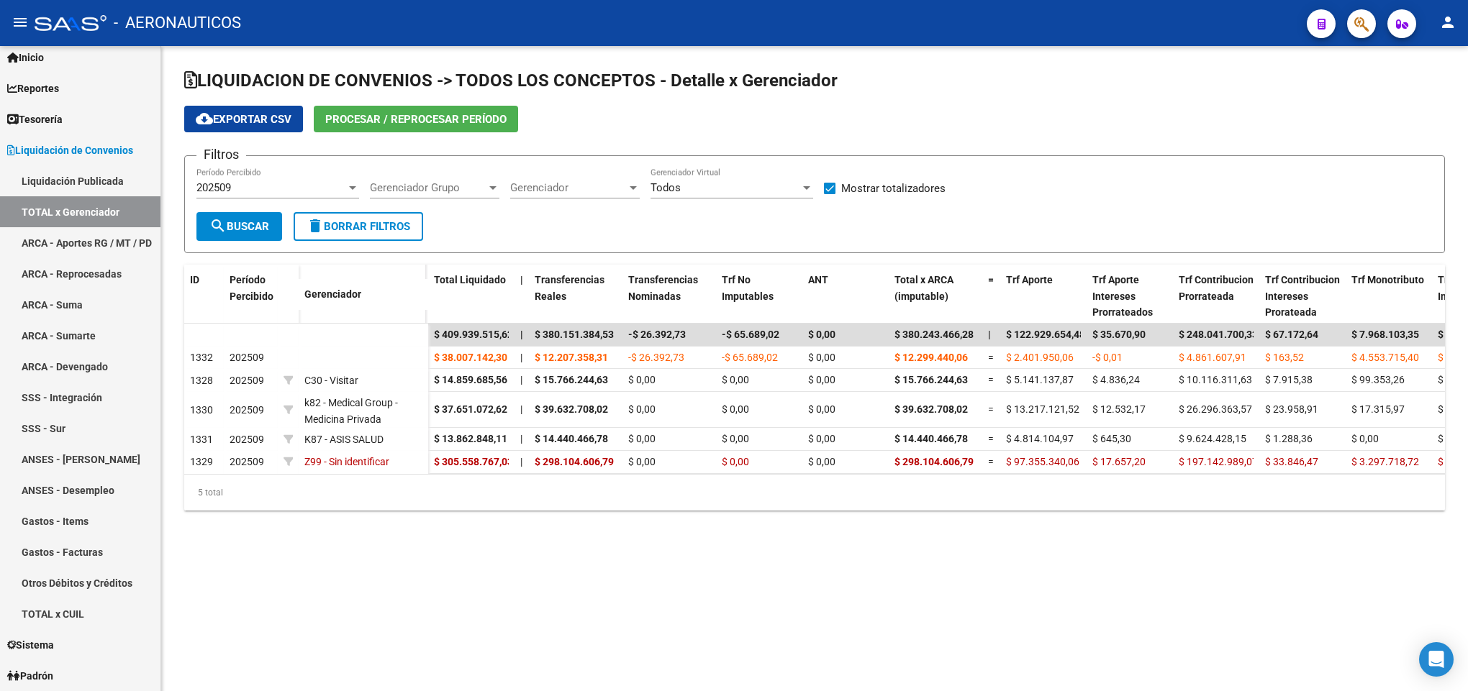
click at [253, 192] on div "202509" at bounding box center [271, 187] width 150 height 13
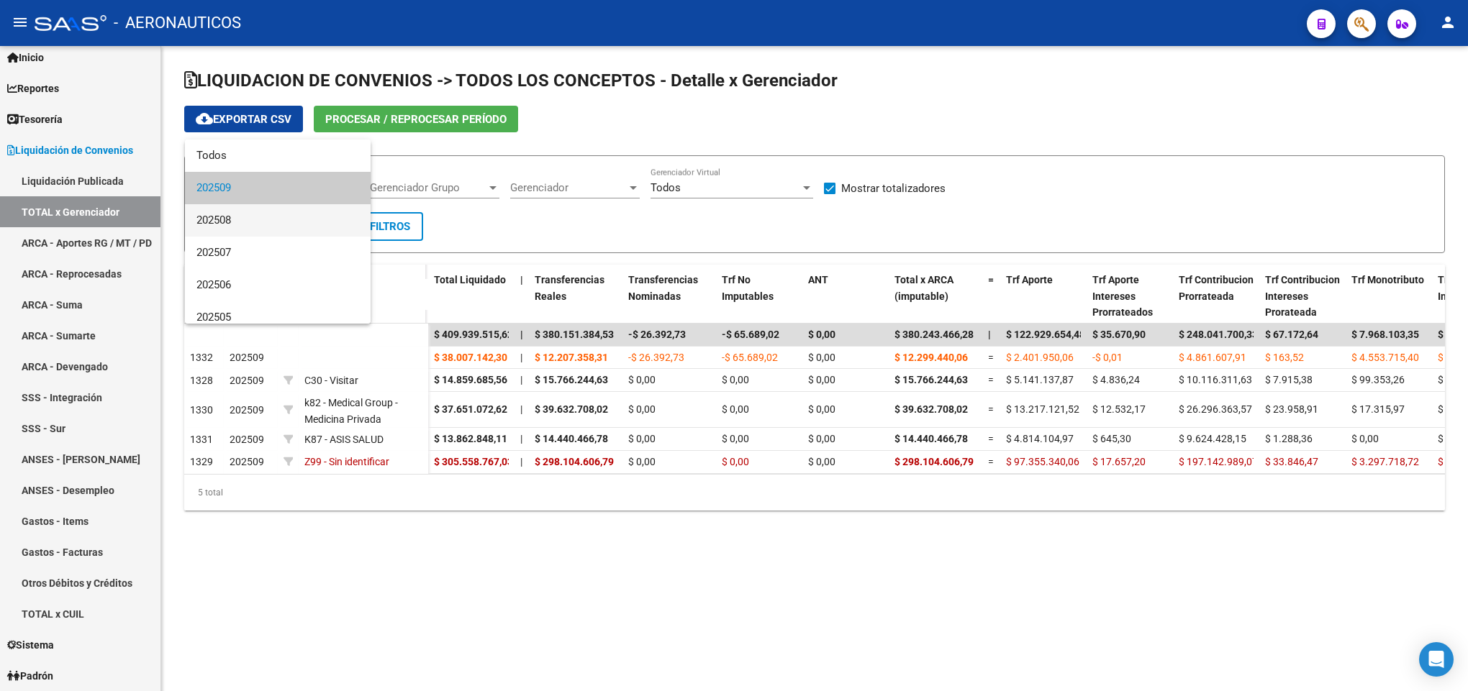
click at [247, 220] on span "202508" at bounding box center [277, 220] width 163 height 32
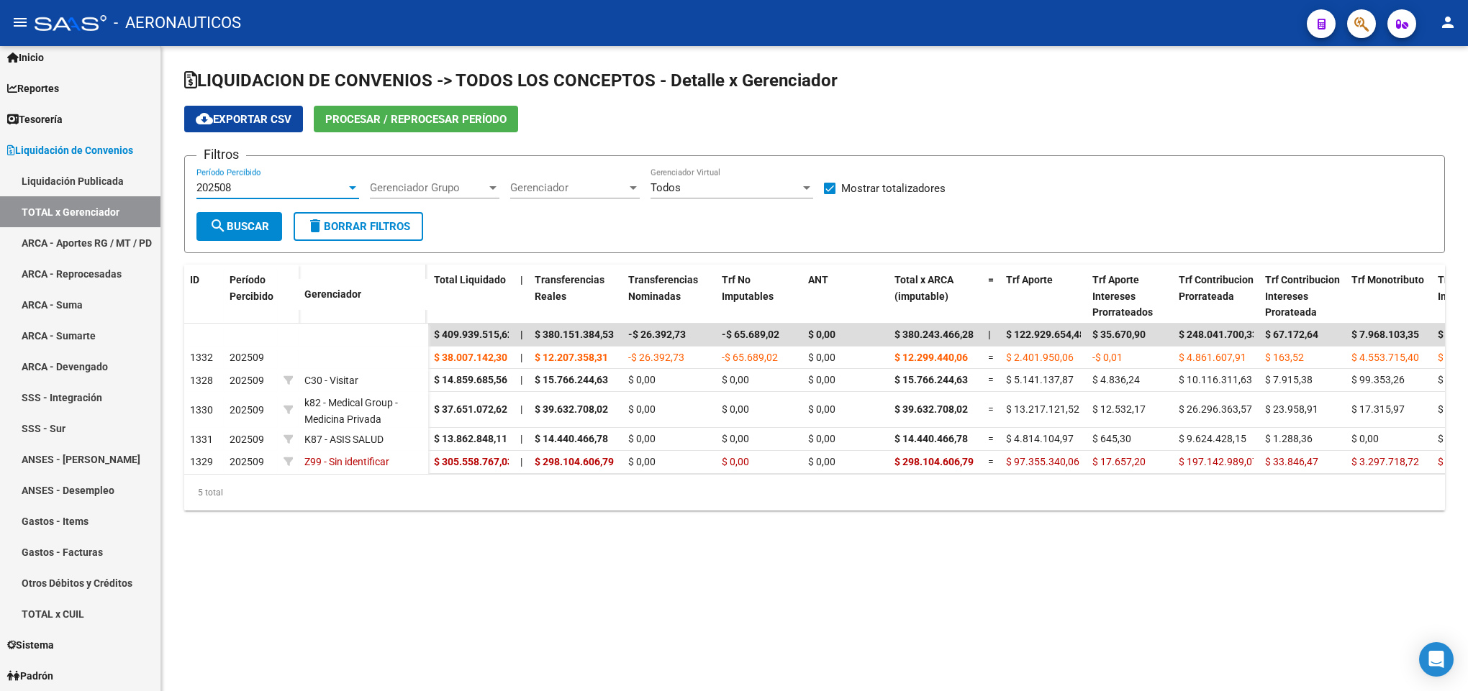
click at [258, 227] on span "search Buscar" at bounding box center [239, 226] width 60 height 13
click at [266, 191] on div "202508" at bounding box center [271, 187] width 150 height 13
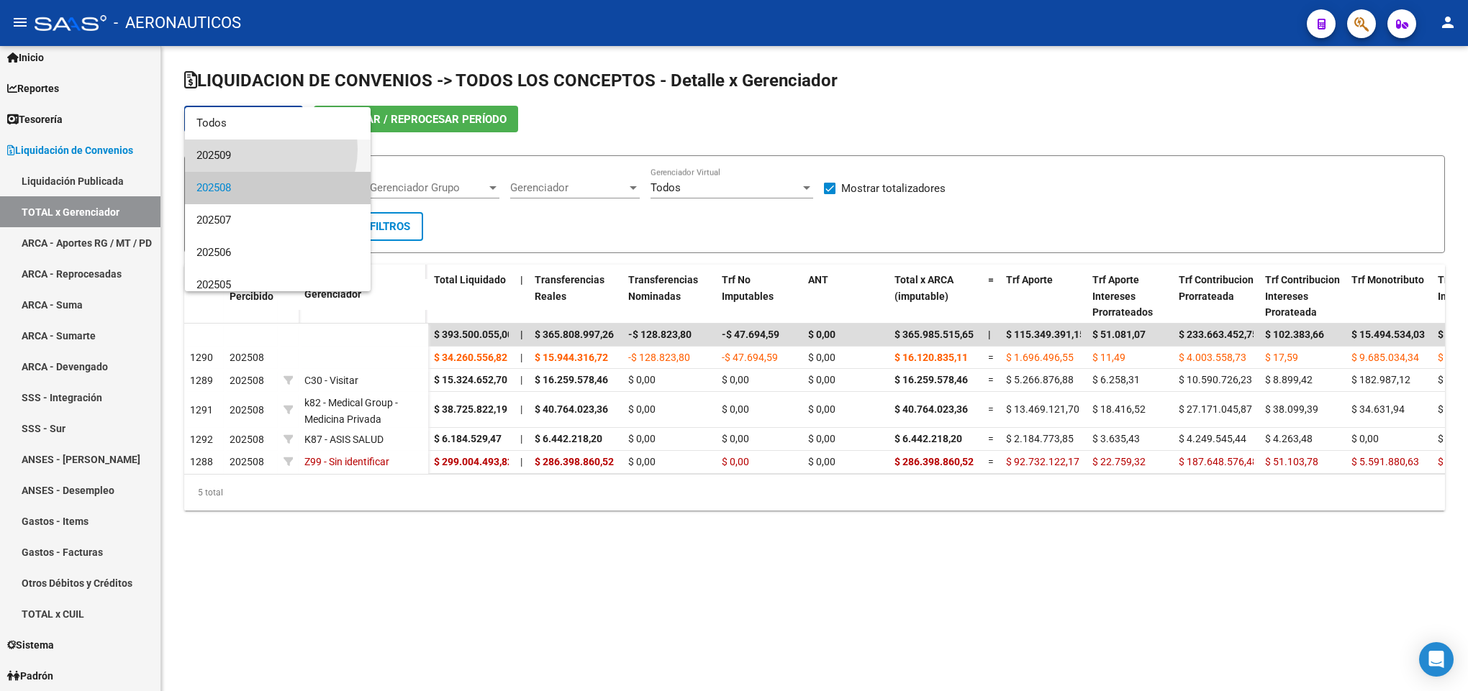
click at [258, 149] on span "202509" at bounding box center [277, 156] width 163 height 32
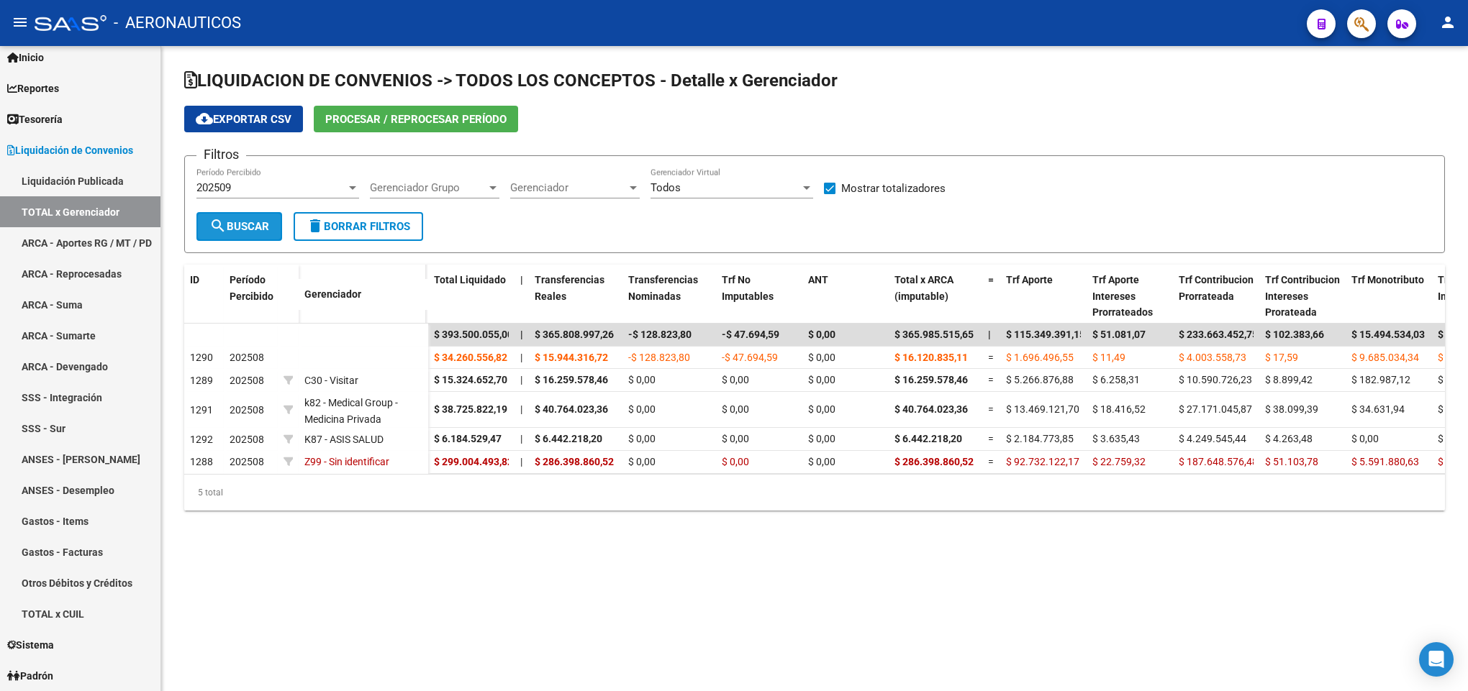
click at [247, 231] on span "search Buscar" at bounding box center [239, 226] width 60 height 13
